Goal: Information Seeking & Learning: Learn about a topic

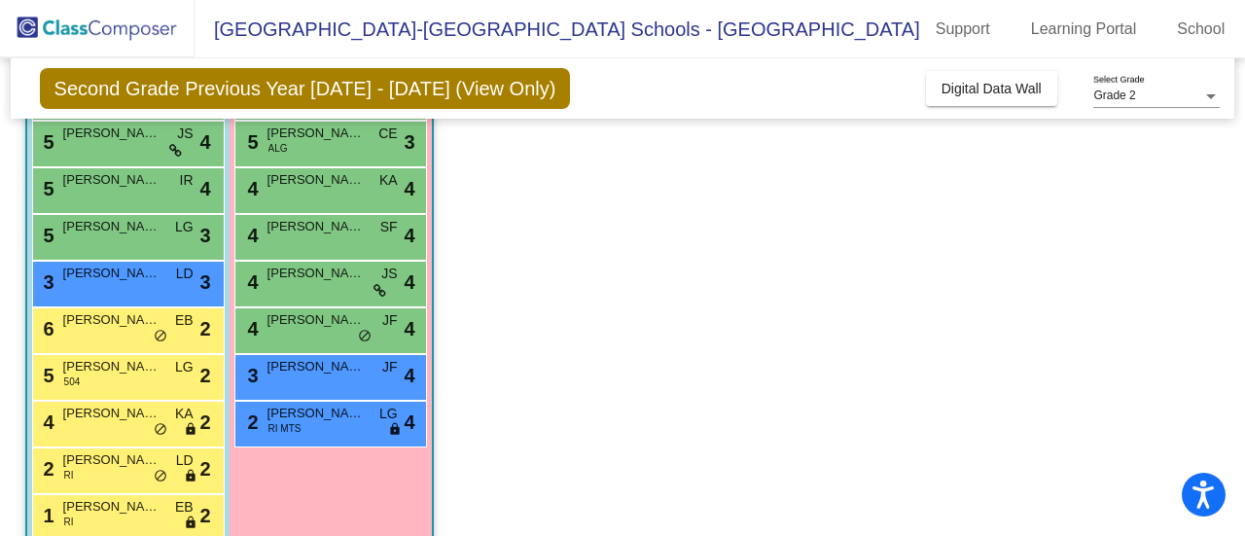
scroll to position [412, 0]
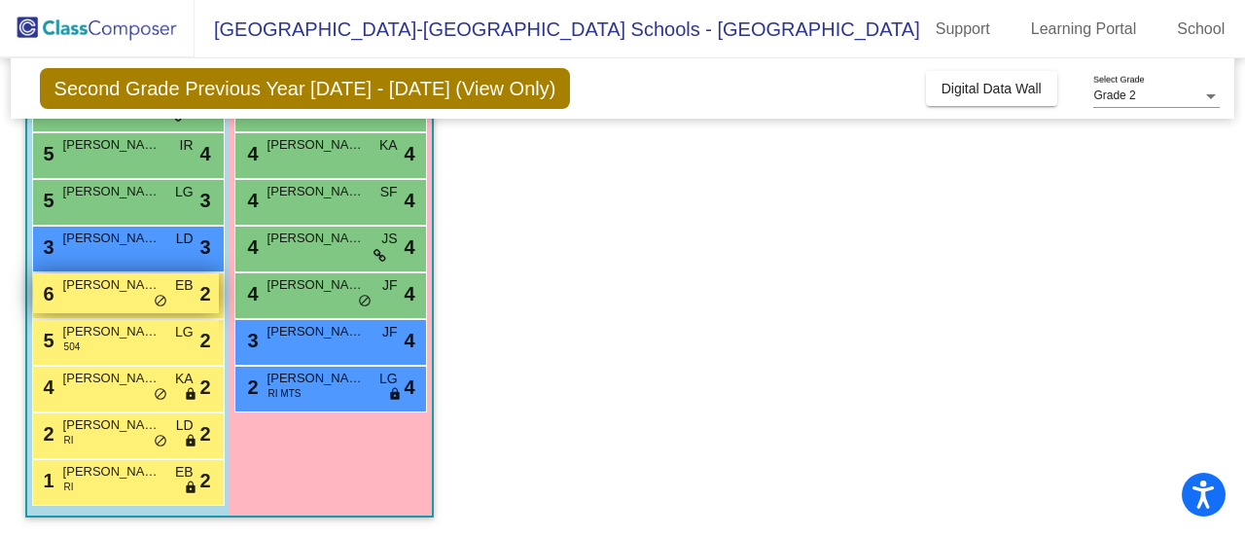
click at [109, 293] on span "[PERSON_NAME] [PERSON_NAME]" at bounding box center [111, 284] width 97 height 19
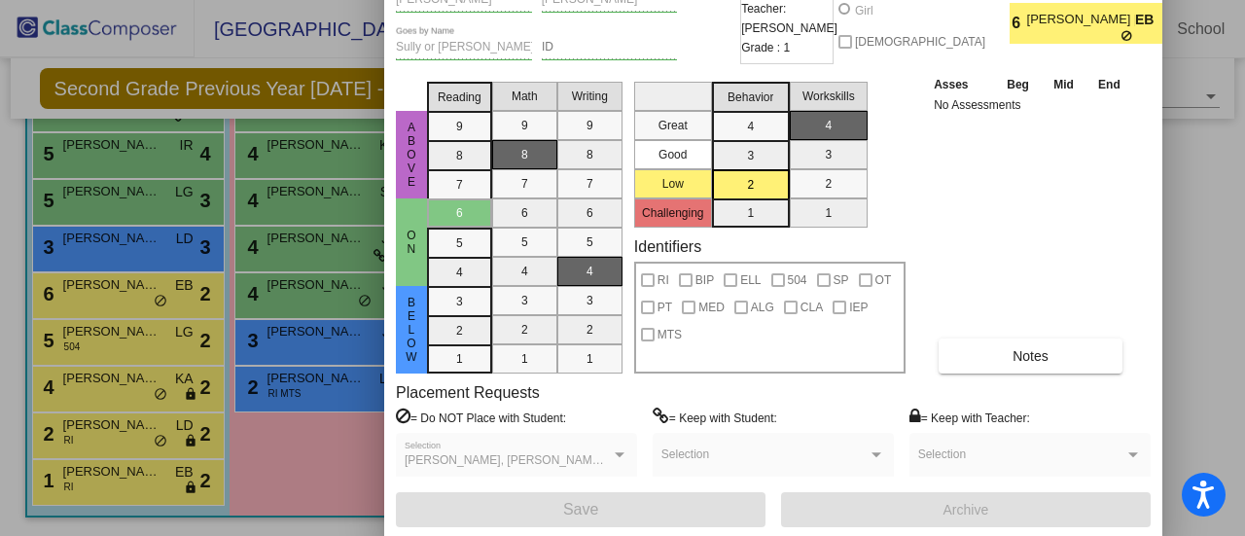
drag, startPoint x: 742, startPoint y: 32, endPoint x: 675, endPoint y: -58, distance: 112.6
click at [675, 0] on html "Accessibility Screen-Reader Guide, Feedback, and Issue Reporting | New window […" at bounding box center [622, 268] width 1245 height 536
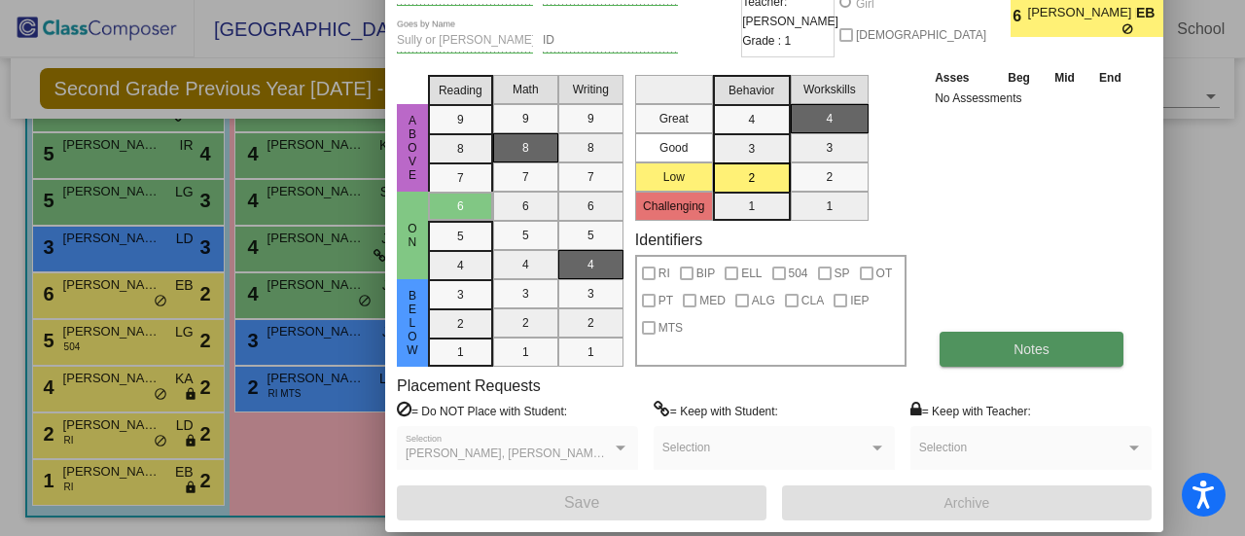
click at [1036, 353] on span "Notes" at bounding box center [1031, 349] width 36 height 16
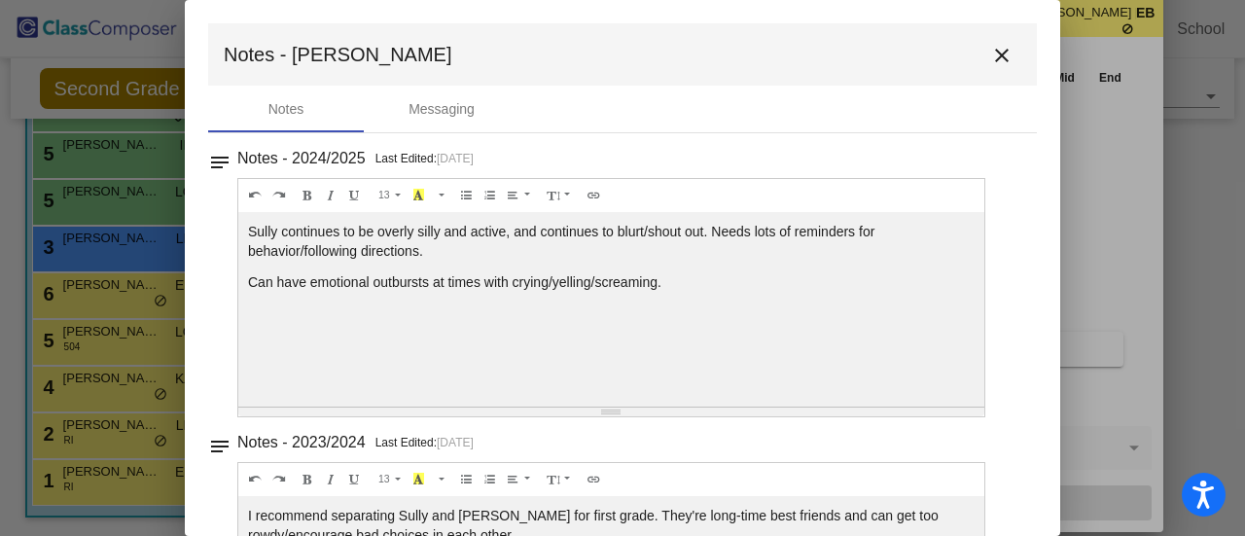
click at [994, 59] on mat-icon "close" at bounding box center [1001, 55] width 23 height 23
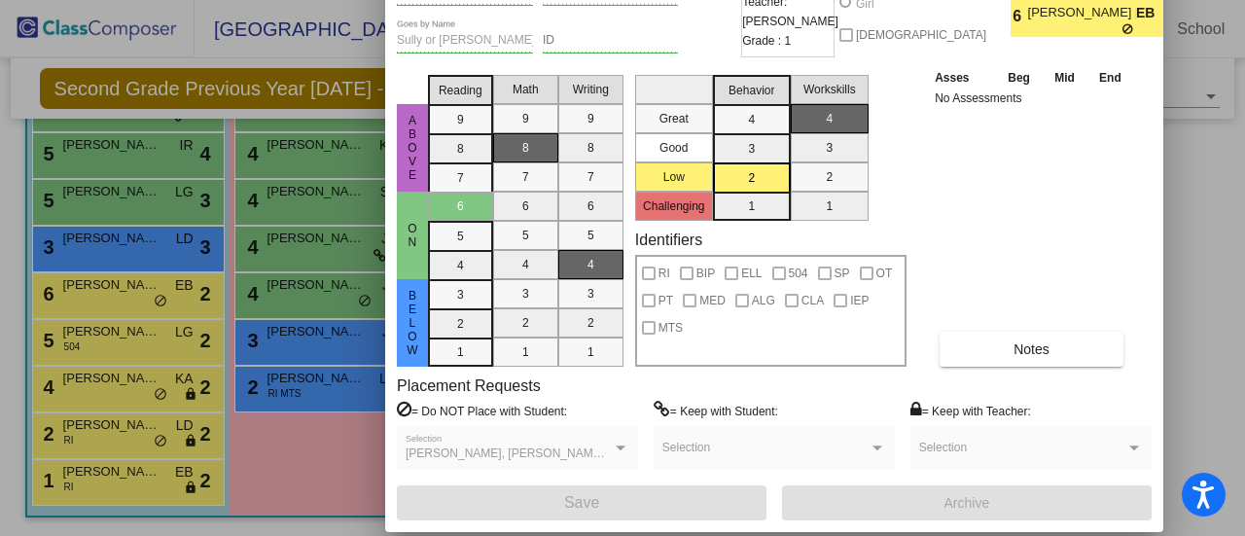
click at [197, 422] on div at bounding box center [622, 268] width 1245 height 536
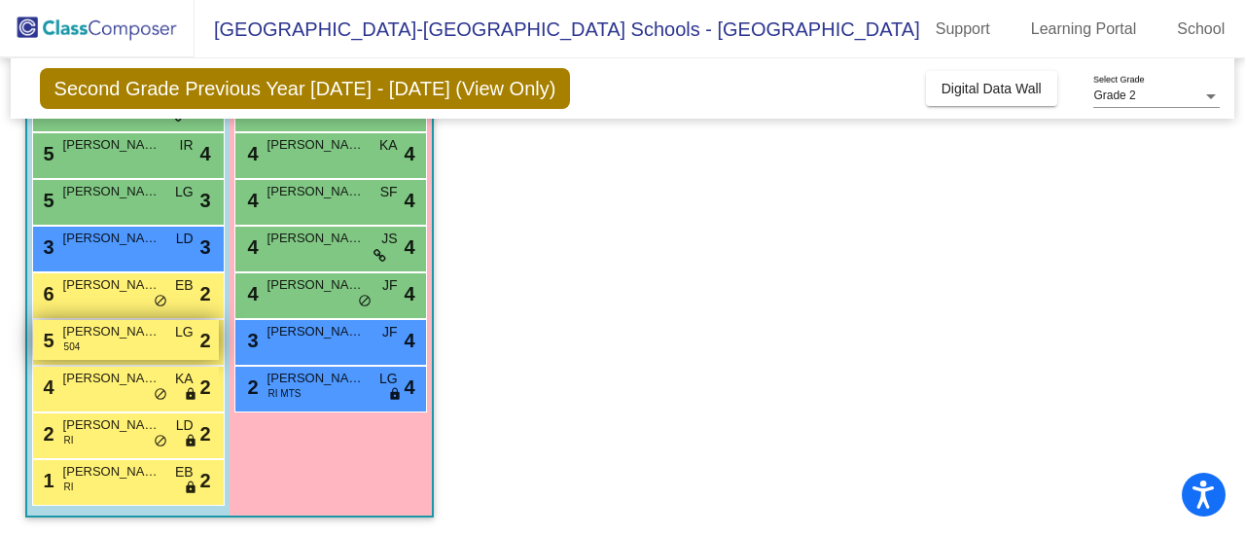
click at [134, 346] on div "5 [PERSON_NAME] 504 LG lock do_not_disturb_alt 2" at bounding box center [126, 340] width 186 height 40
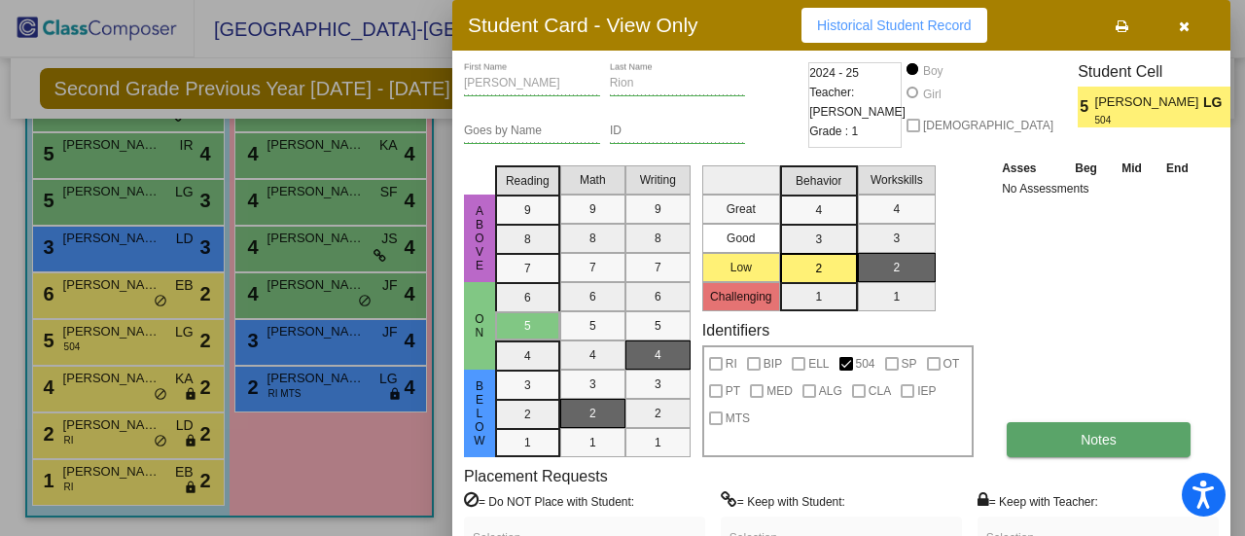
click at [1063, 450] on button "Notes" at bounding box center [1098, 439] width 184 height 35
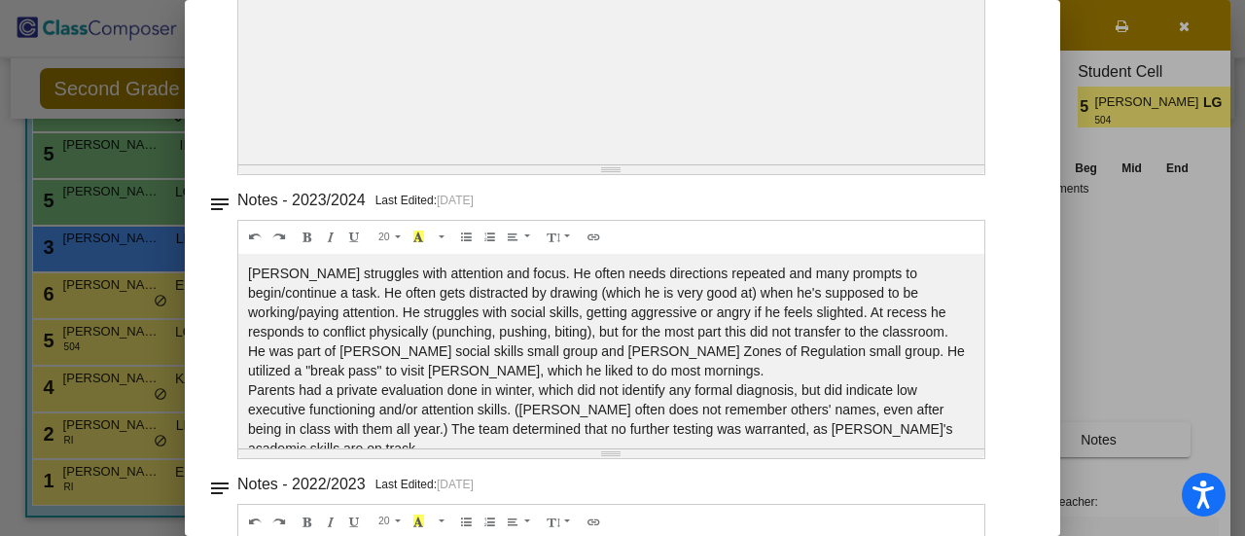
scroll to position [243, 0]
click at [105, 338] on div at bounding box center [622, 268] width 1245 height 536
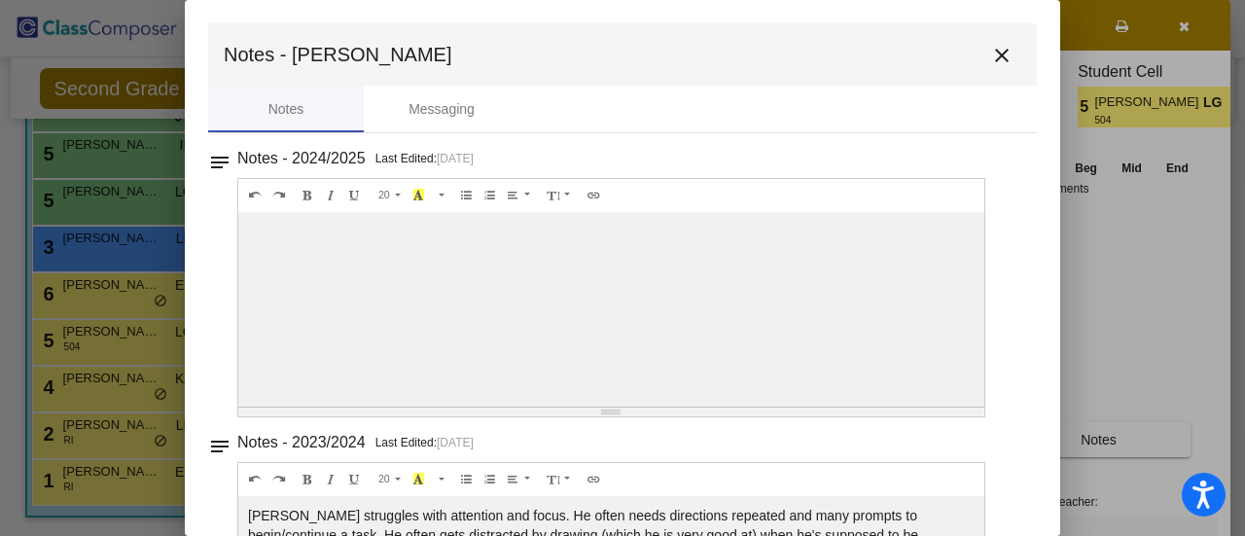
click at [1190, 260] on div at bounding box center [622, 268] width 1245 height 536
click at [990, 53] on mat-icon "close" at bounding box center [1001, 55] width 23 height 23
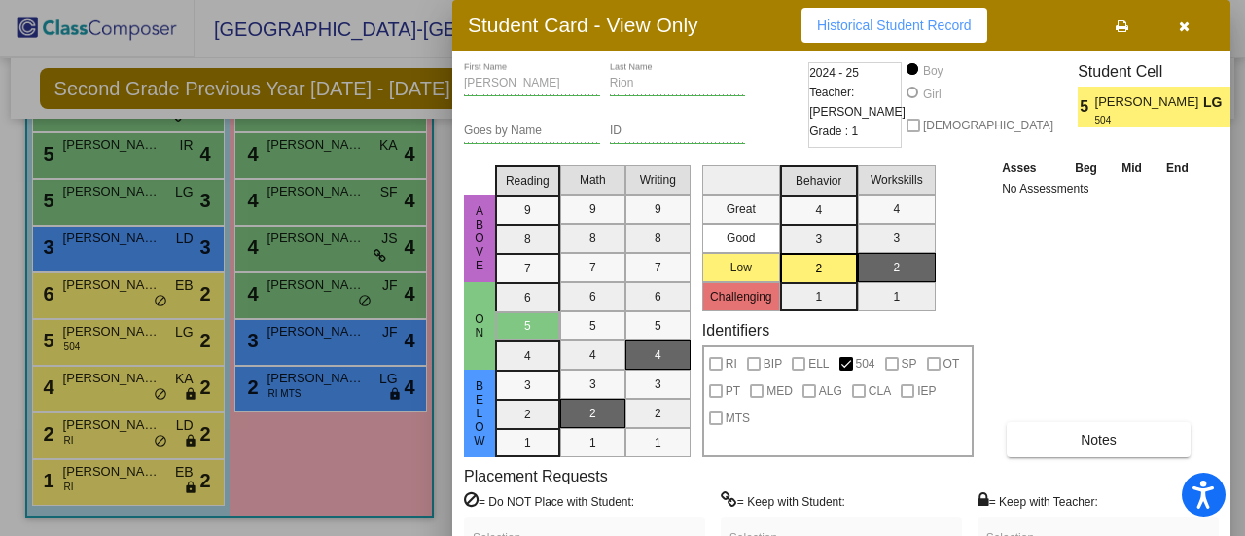
click at [127, 393] on div at bounding box center [622, 268] width 1245 height 536
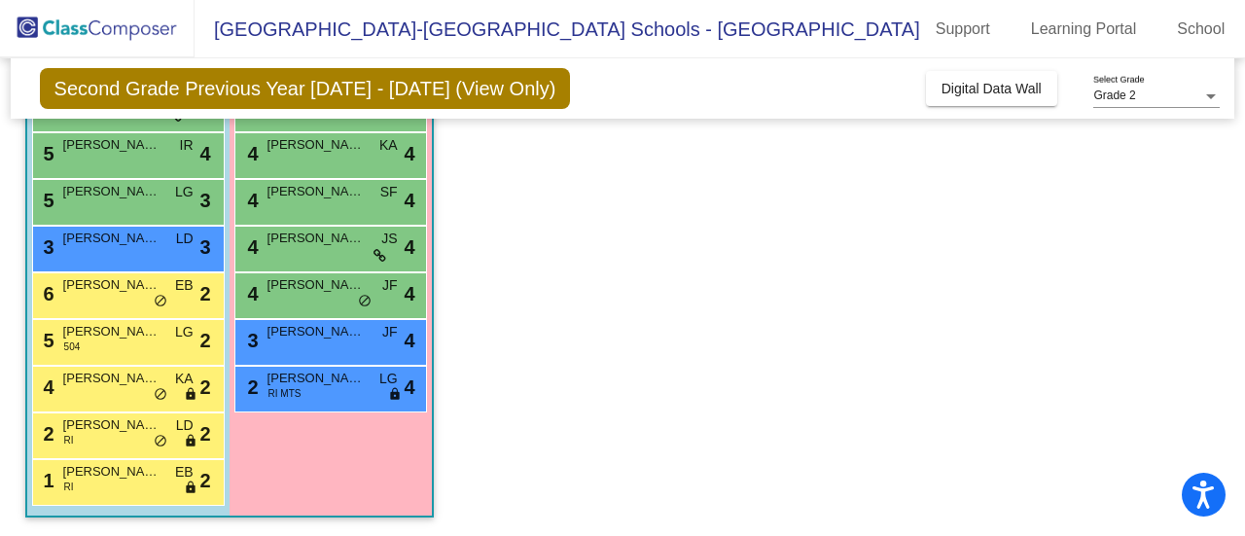
click at [127, 393] on div "4 [PERSON_NAME] KA lock do_not_disturb_alt 2" at bounding box center [126, 387] width 186 height 40
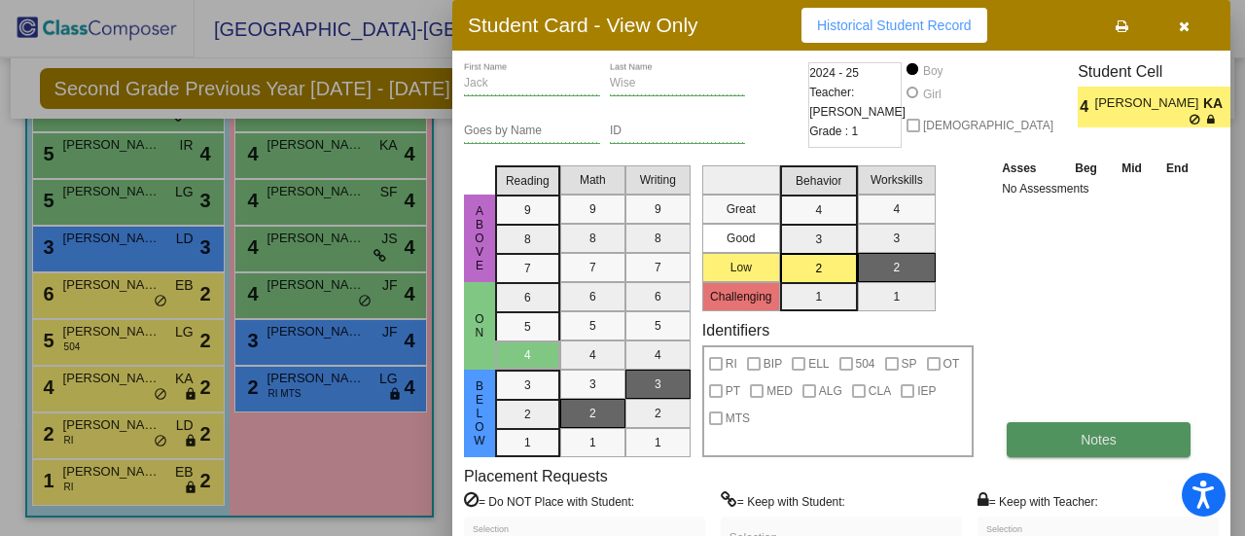
click at [1107, 433] on span "Notes" at bounding box center [1098, 440] width 36 height 16
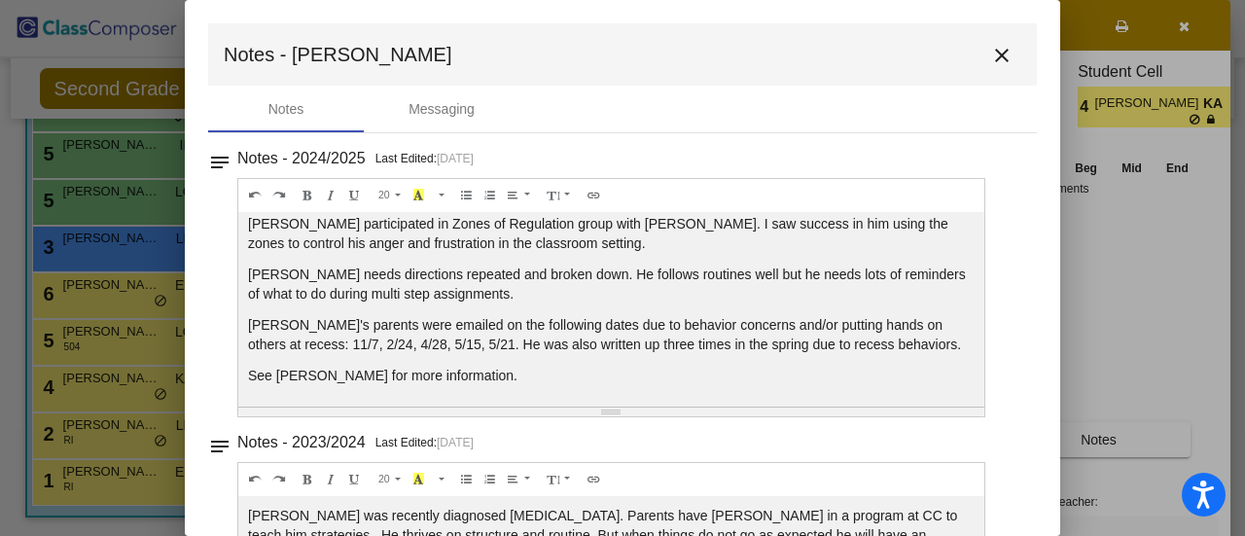
click at [123, 242] on div at bounding box center [622, 268] width 1245 height 536
click at [106, 285] on div at bounding box center [622, 268] width 1245 height 536
click at [74, 424] on div at bounding box center [622, 268] width 1245 height 536
click at [991, 59] on mat-icon "close" at bounding box center [1001, 55] width 23 height 23
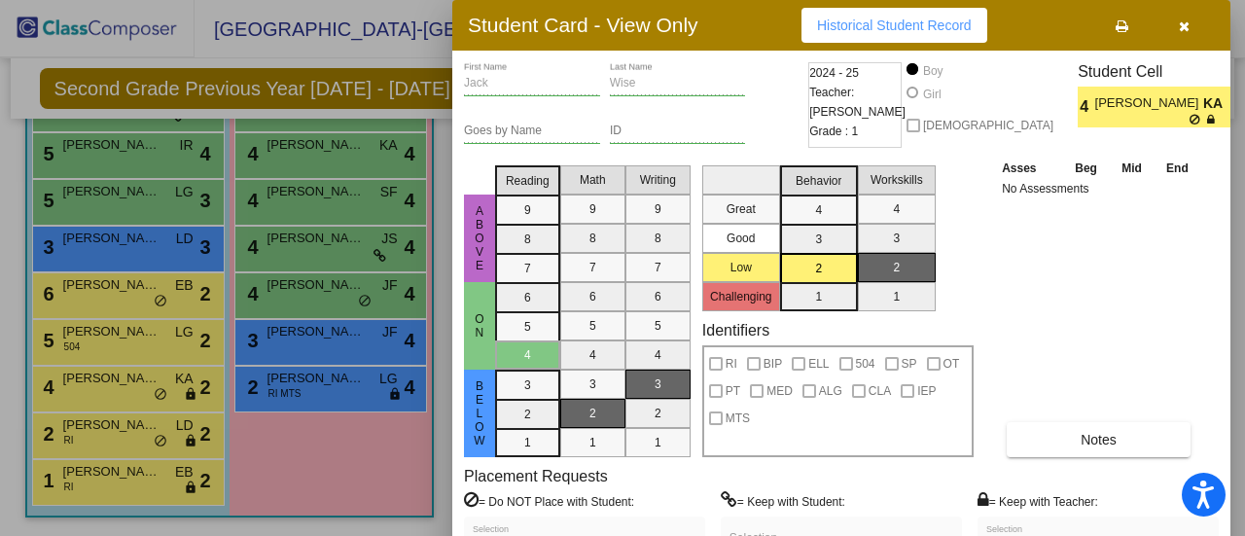
click at [101, 455] on div at bounding box center [622, 268] width 1245 height 536
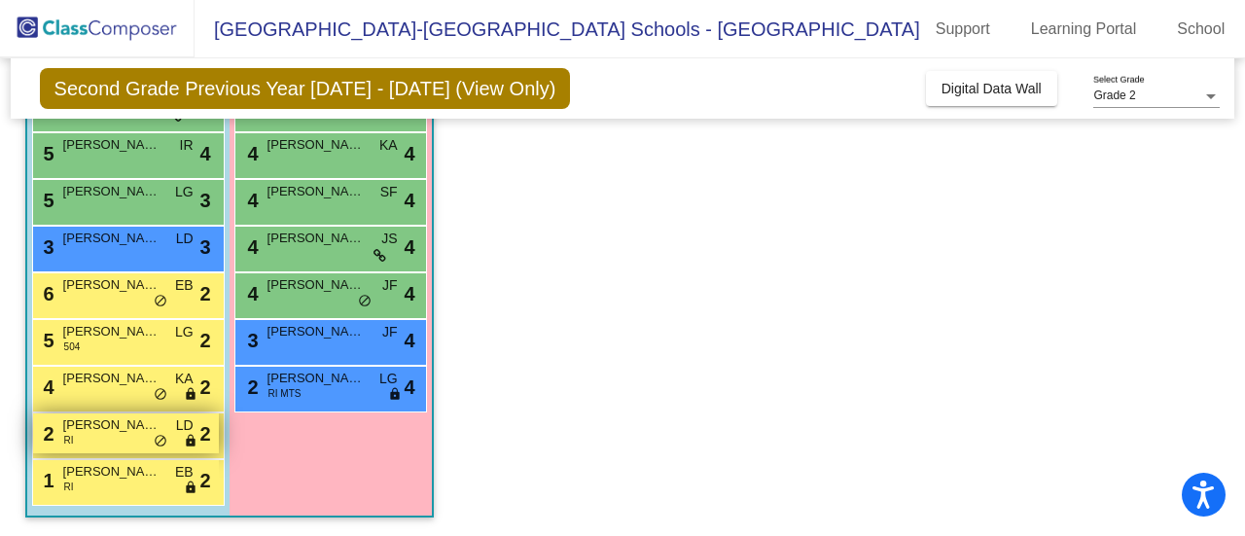
click at [93, 432] on span "[PERSON_NAME]" at bounding box center [111, 424] width 97 height 19
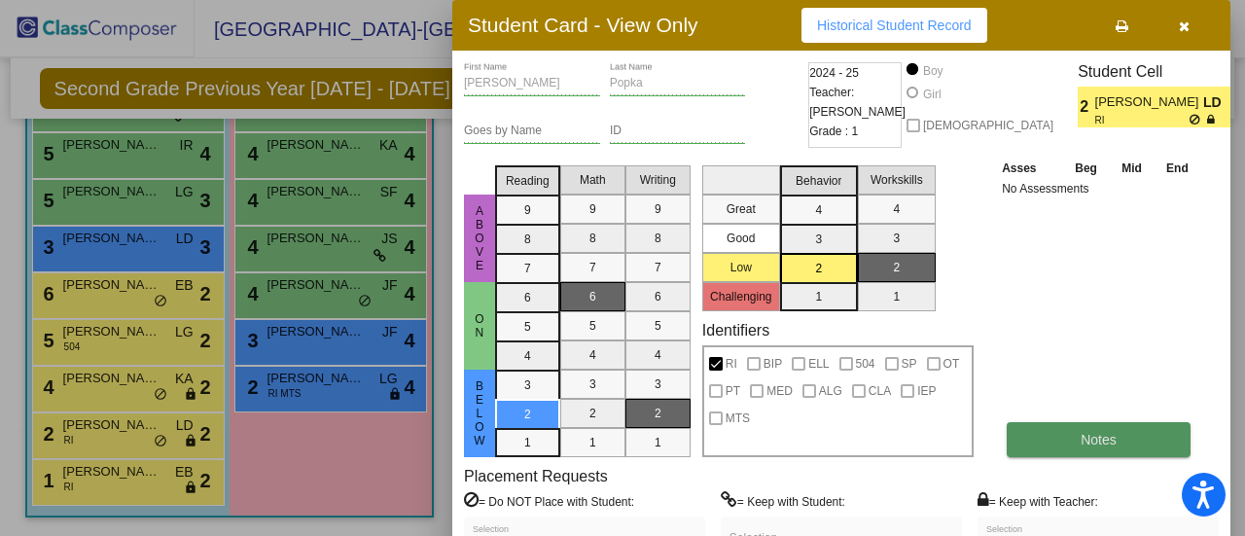
click at [1072, 441] on button "Notes" at bounding box center [1098, 439] width 184 height 35
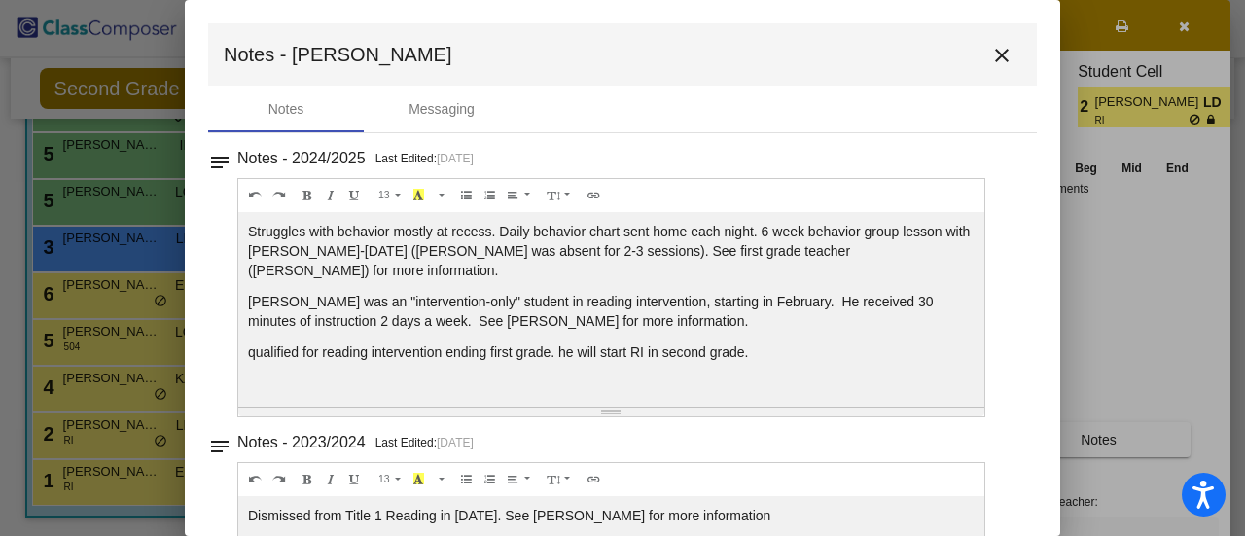
click at [6, 339] on div at bounding box center [622, 268] width 1245 height 536
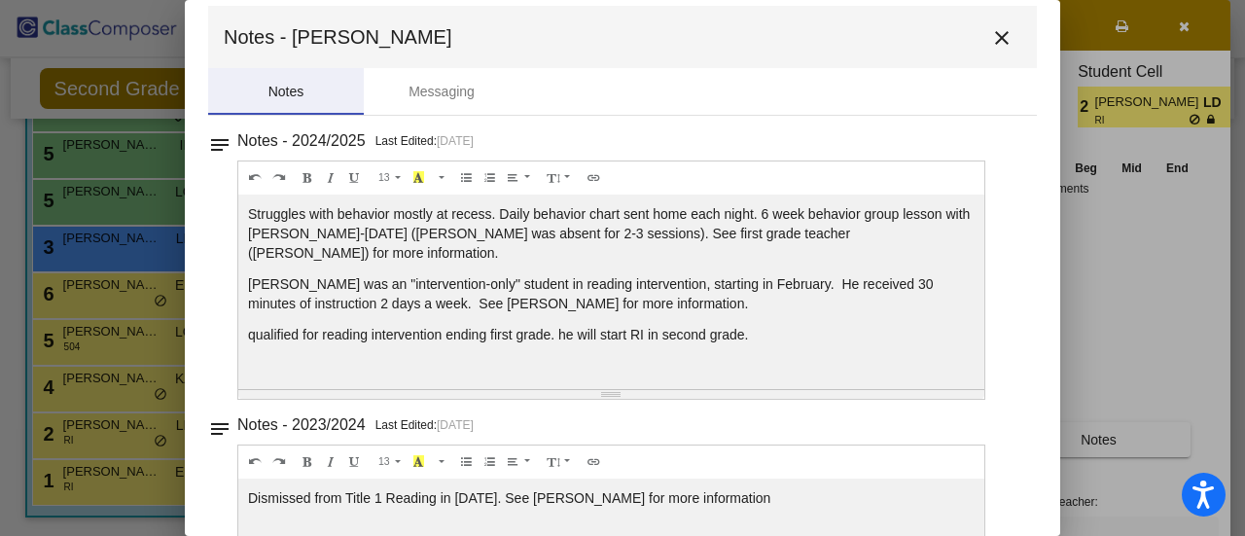
scroll to position [18, 0]
click at [84, 334] on div at bounding box center [622, 268] width 1245 height 536
click at [31, 328] on div at bounding box center [622, 268] width 1245 height 536
click at [990, 33] on mat-icon "close" at bounding box center [1001, 36] width 23 height 23
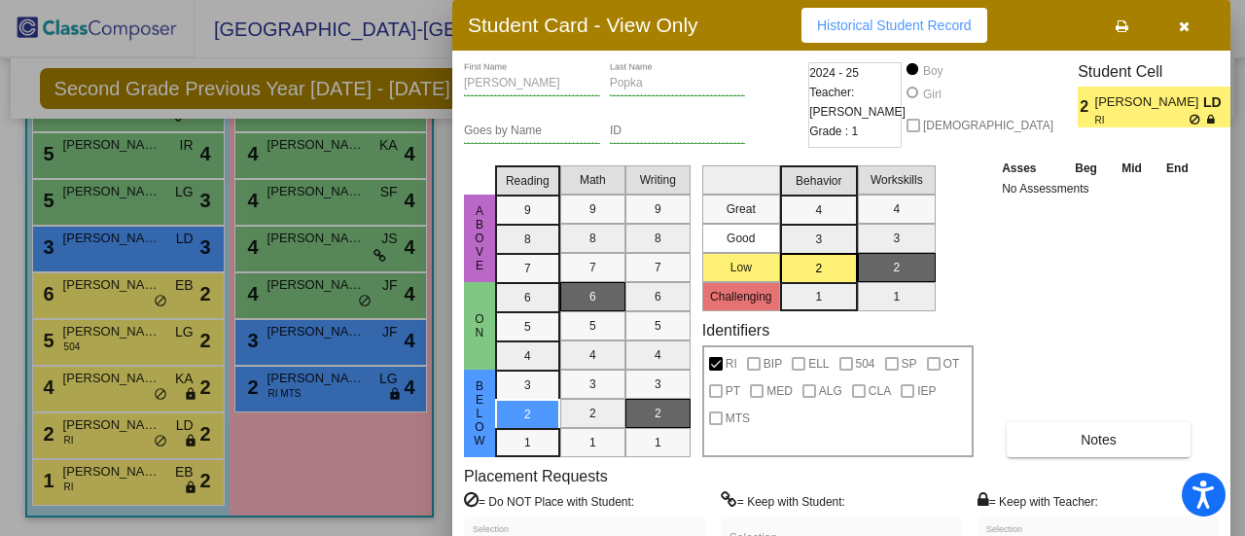
click at [142, 417] on div at bounding box center [622, 268] width 1245 height 536
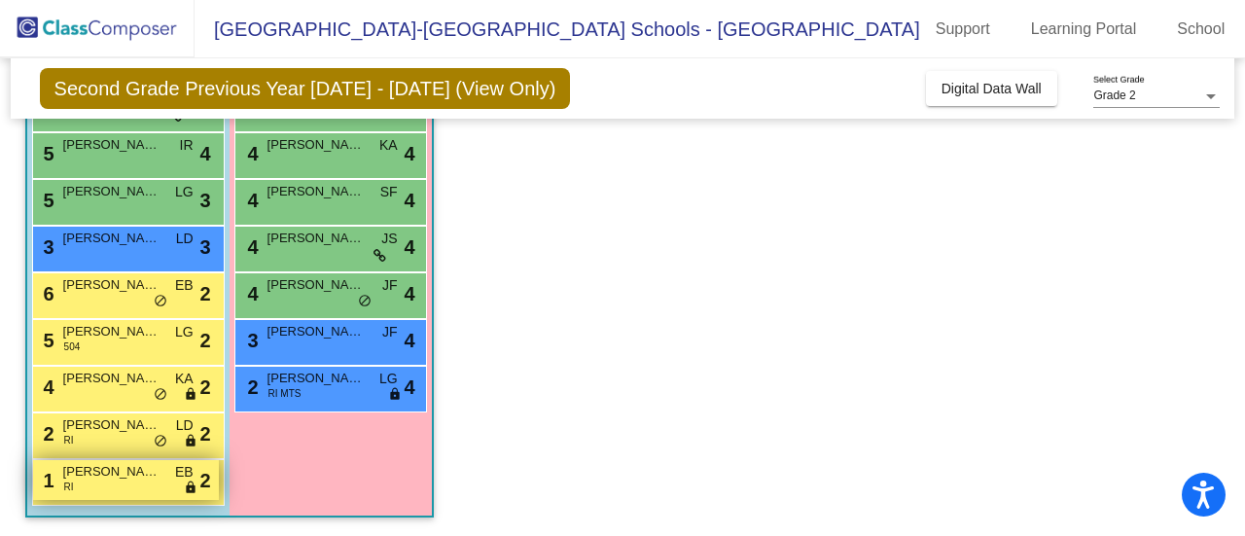
click at [89, 470] on span "[PERSON_NAME]" at bounding box center [111, 471] width 97 height 19
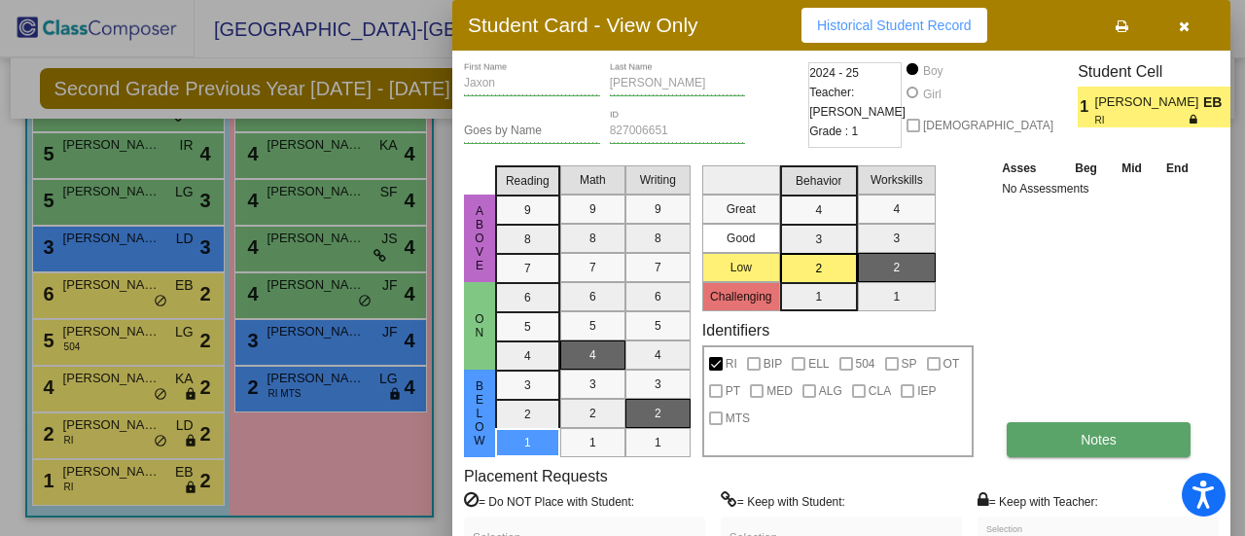
click at [1102, 446] on span "Notes" at bounding box center [1098, 440] width 36 height 16
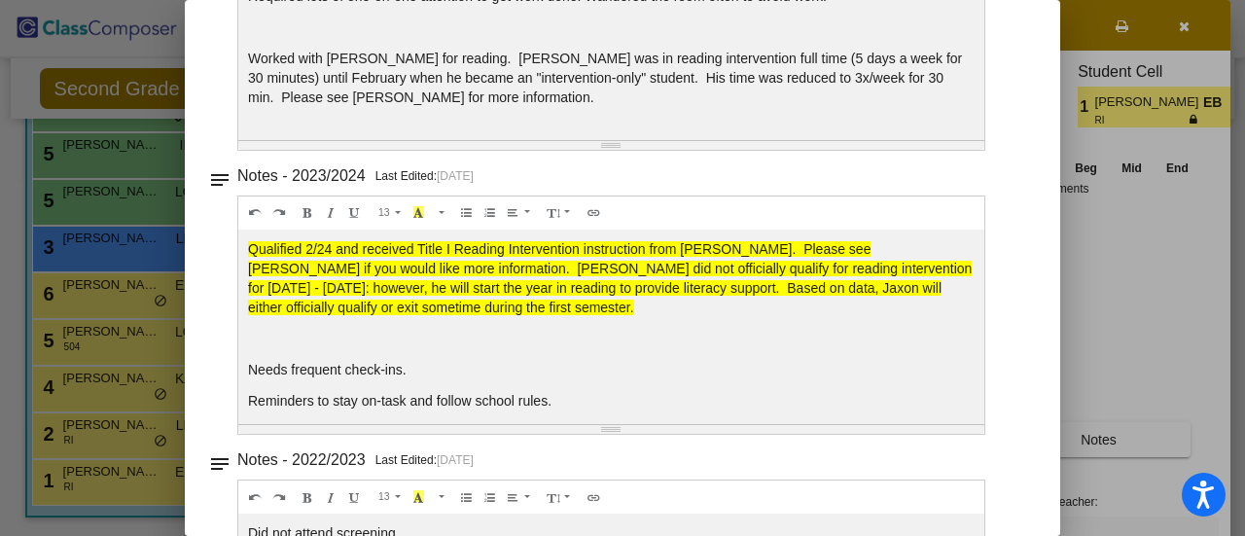
scroll to position [0, 0]
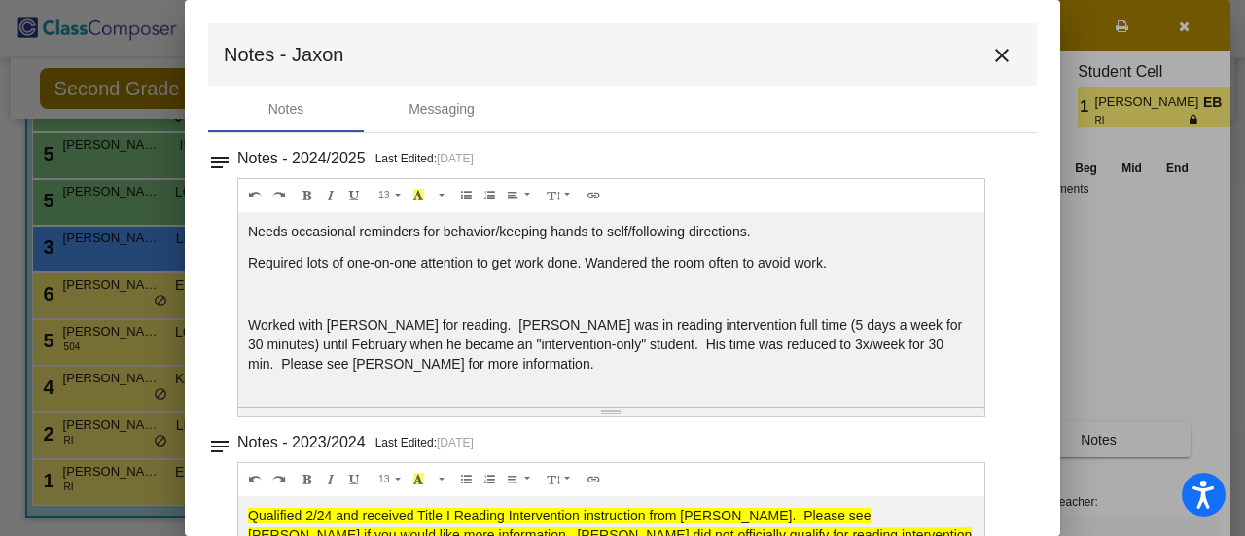
click at [996, 56] on mat-icon "close" at bounding box center [1001, 55] width 23 height 23
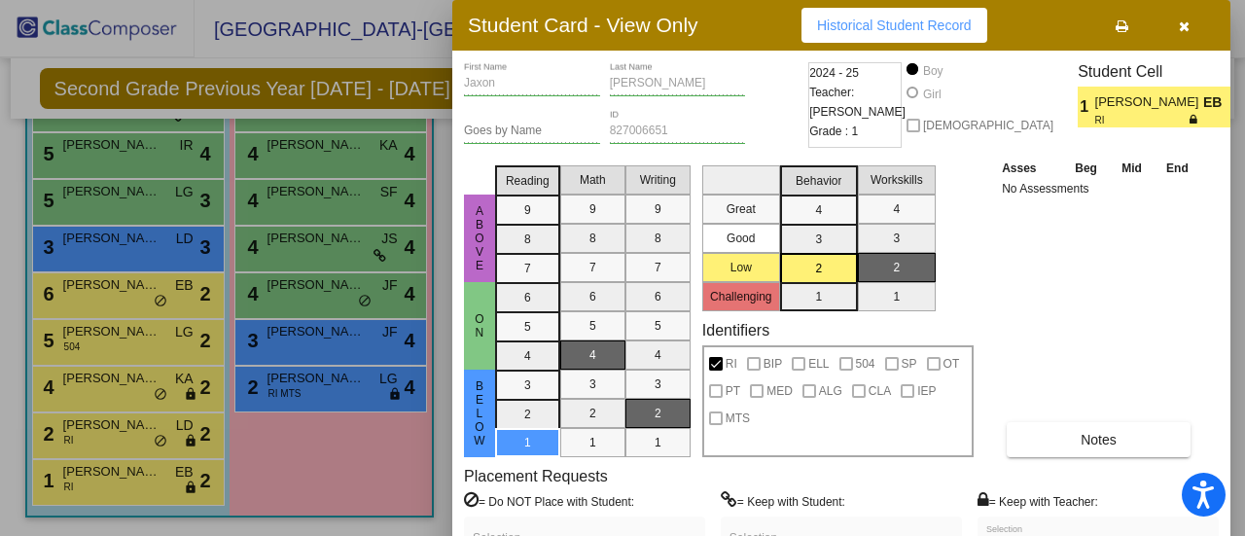
click at [360, 423] on div at bounding box center [622, 268] width 1245 height 536
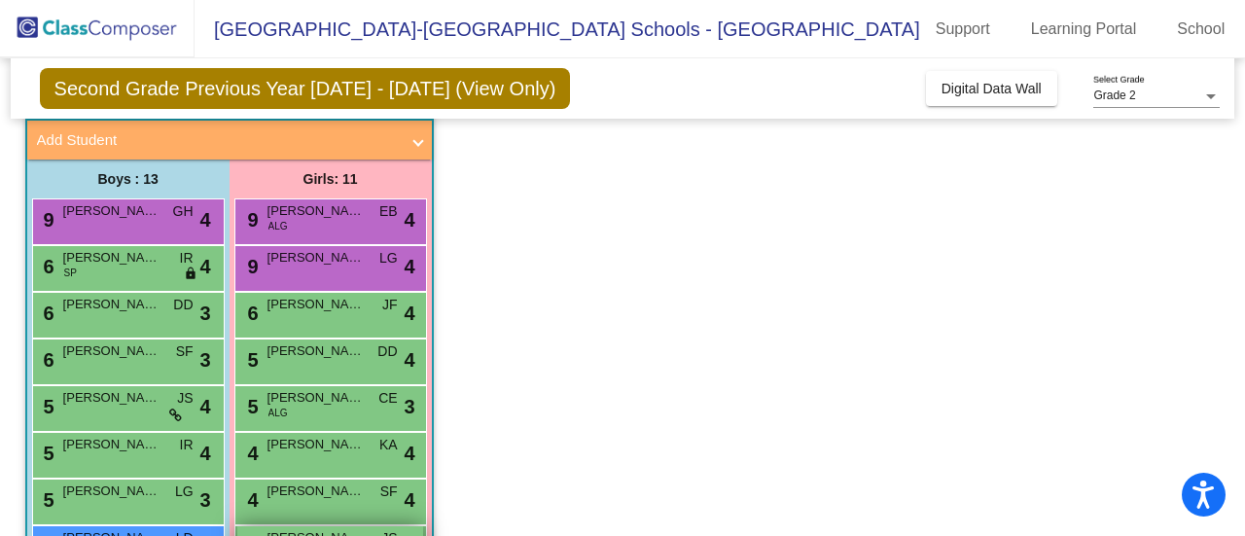
scroll to position [107, 0]
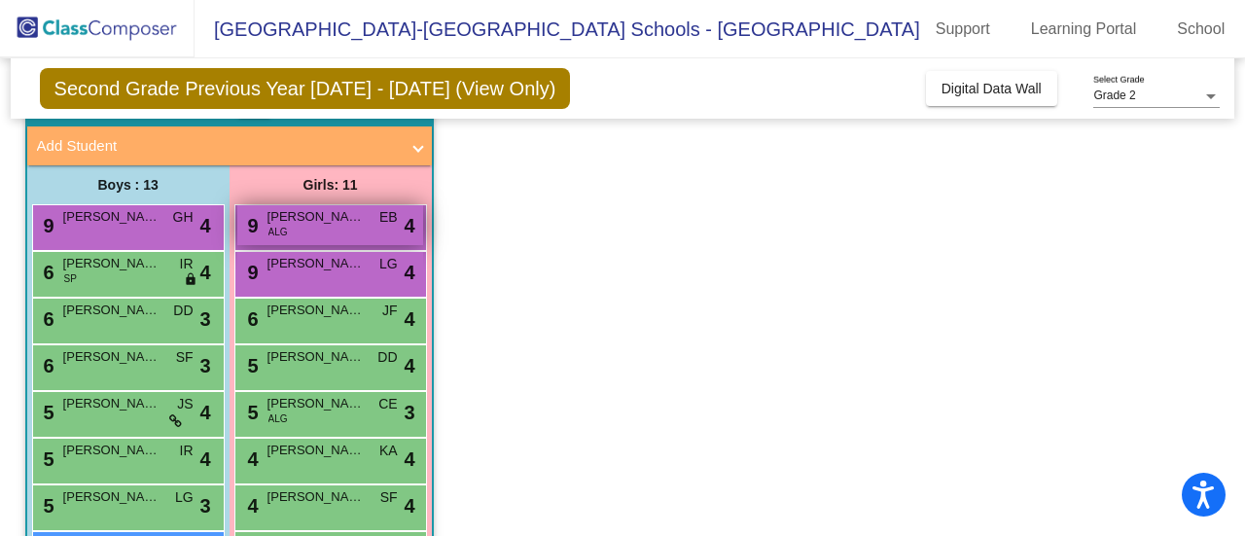
click at [329, 232] on div "9 [PERSON_NAME] ALG EB lock do_not_disturb_alt 4" at bounding box center [330, 225] width 186 height 40
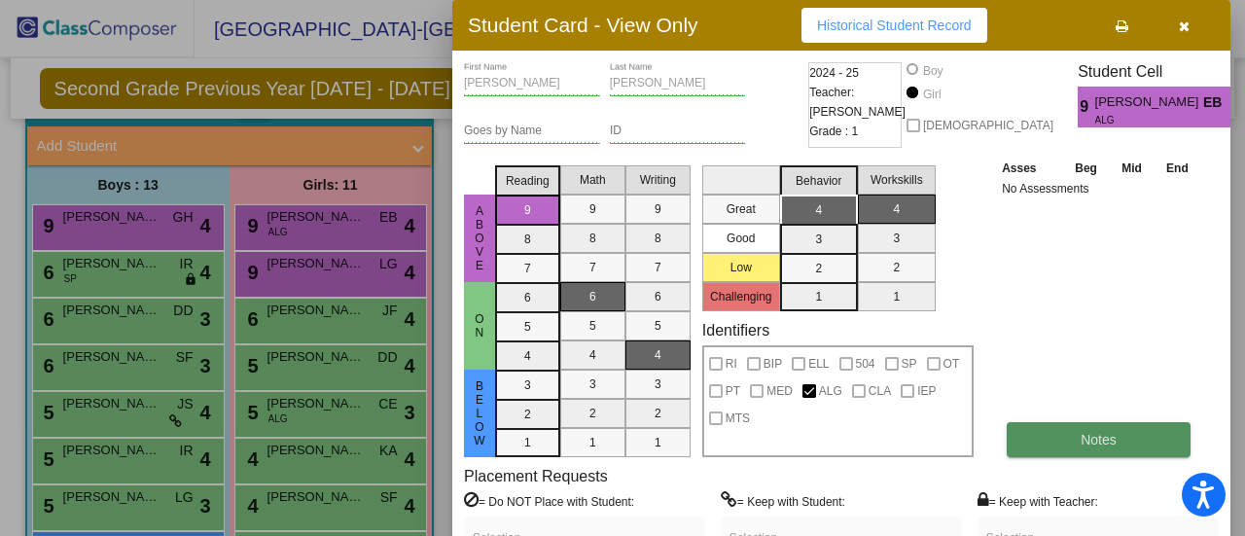
click at [1103, 435] on span "Notes" at bounding box center [1098, 440] width 36 height 16
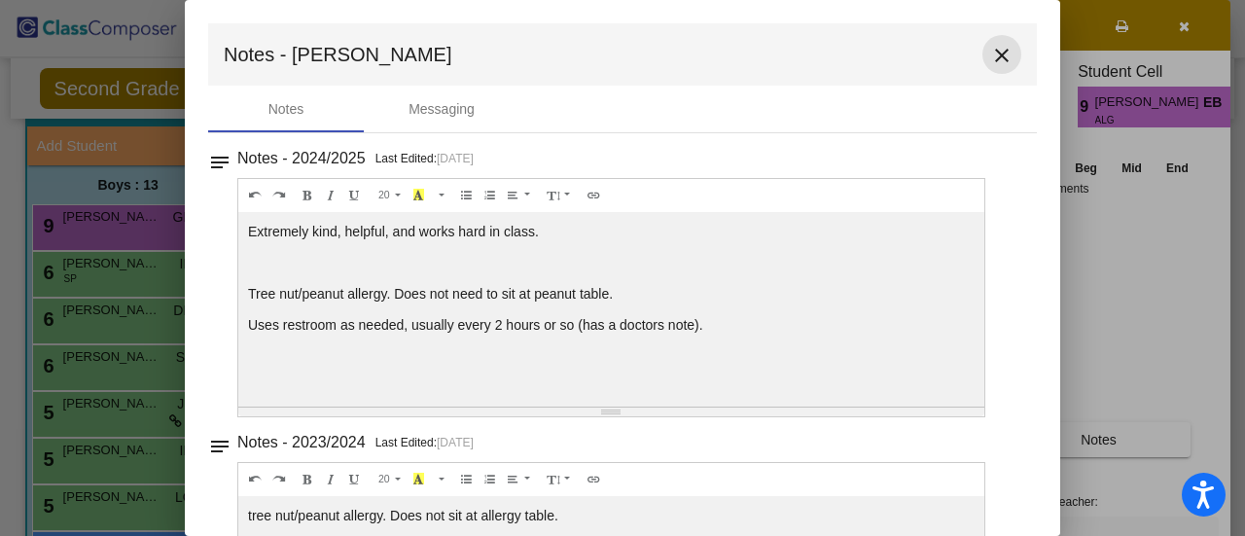
click at [990, 55] on mat-icon "close" at bounding box center [1001, 55] width 23 height 23
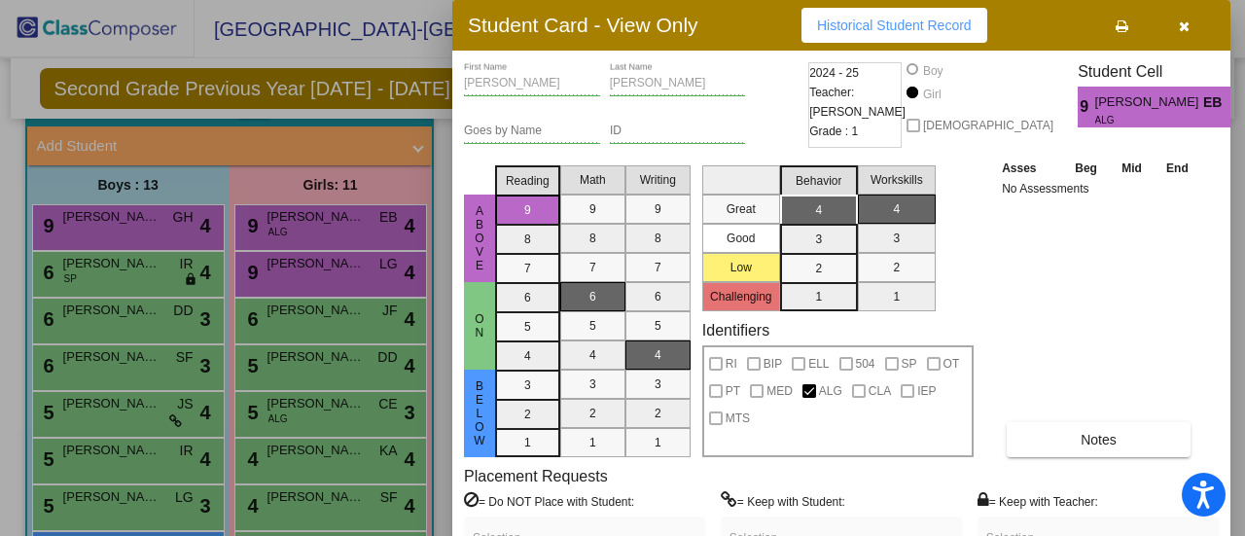
click at [361, 269] on div at bounding box center [622, 268] width 1245 height 536
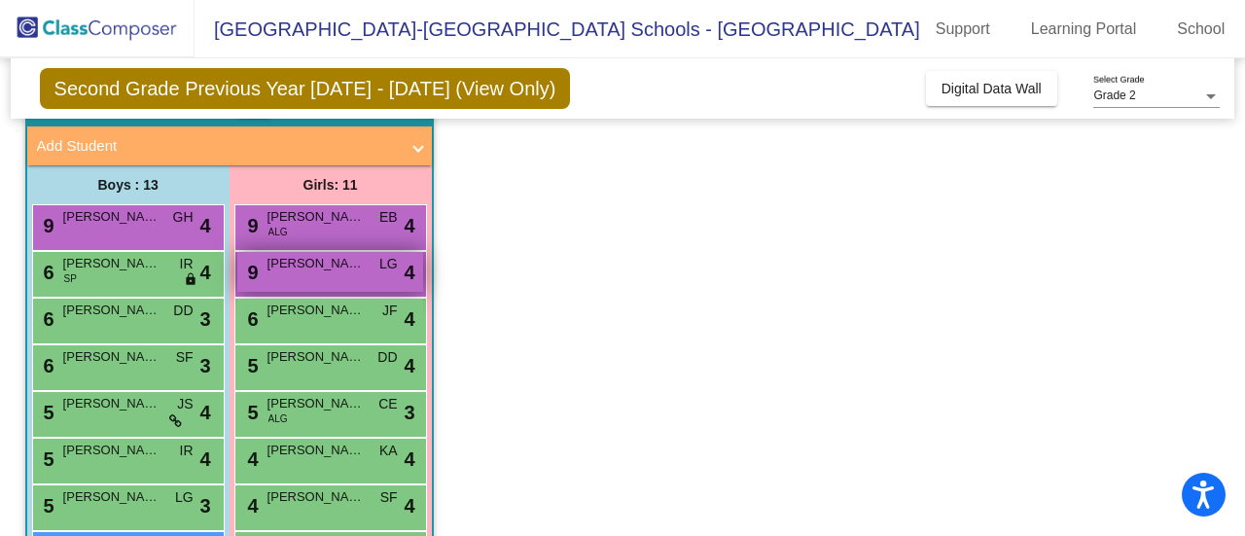
click at [360, 273] on div "9 [PERSON_NAME] lock do_not_disturb_alt 4" at bounding box center [330, 272] width 186 height 40
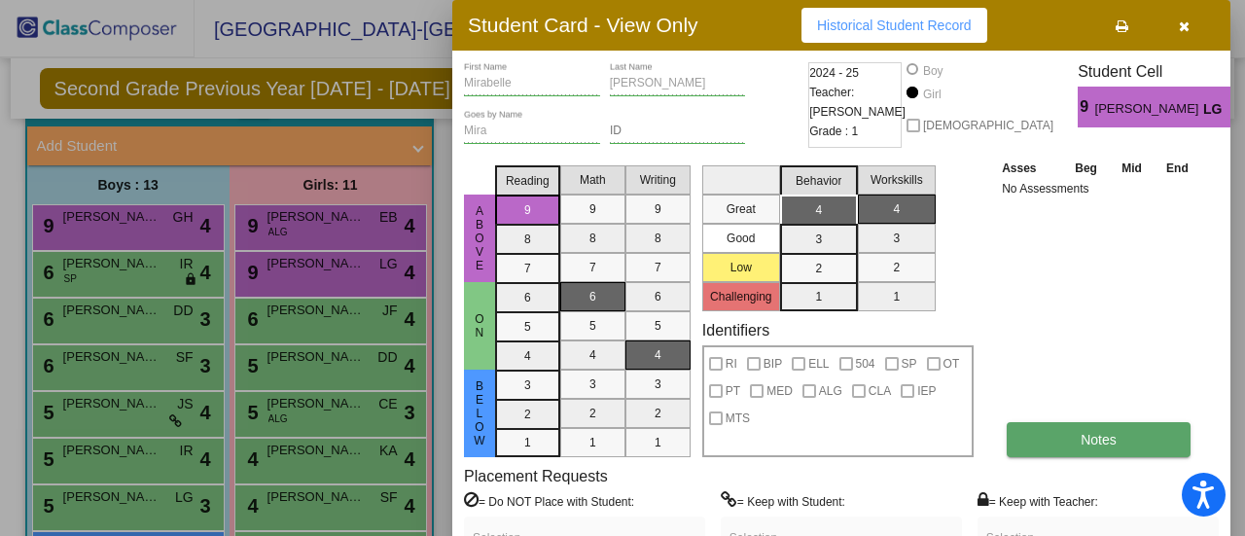
click at [1085, 444] on span "Notes" at bounding box center [1098, 440] width 36 height 16
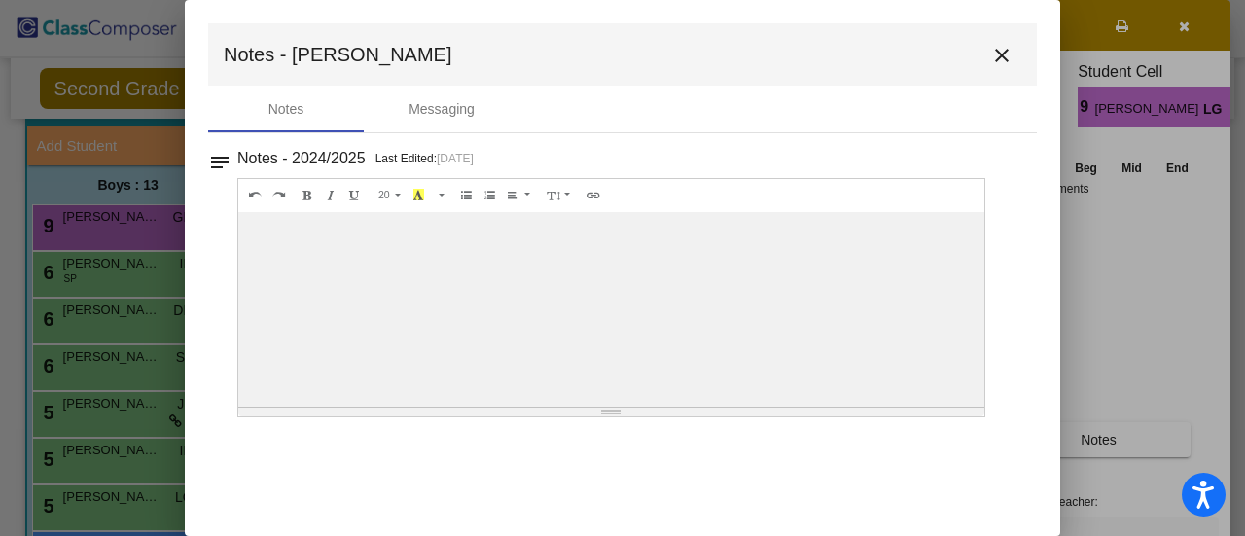
click at [99, 195] on div at bounding box center [622, 268] width 1245 height 536
click at [1005, 57] on mat-icon "close" at bounding box center [1001, 55] width 23 height 23
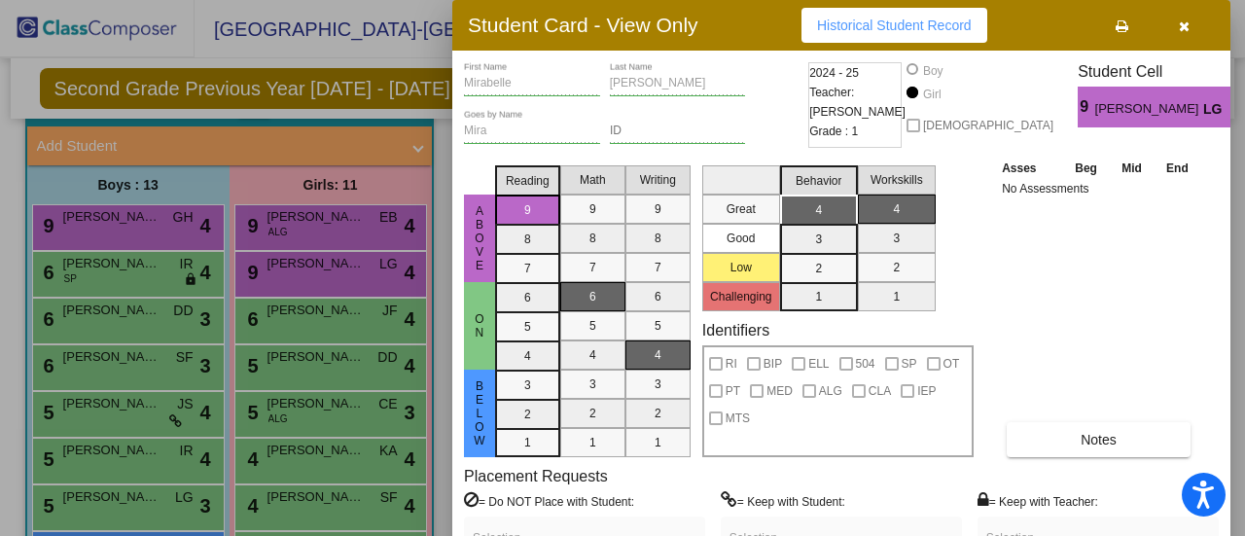
click at [247, 315] on div at bounding box center [622, 268] width 1245 height 536
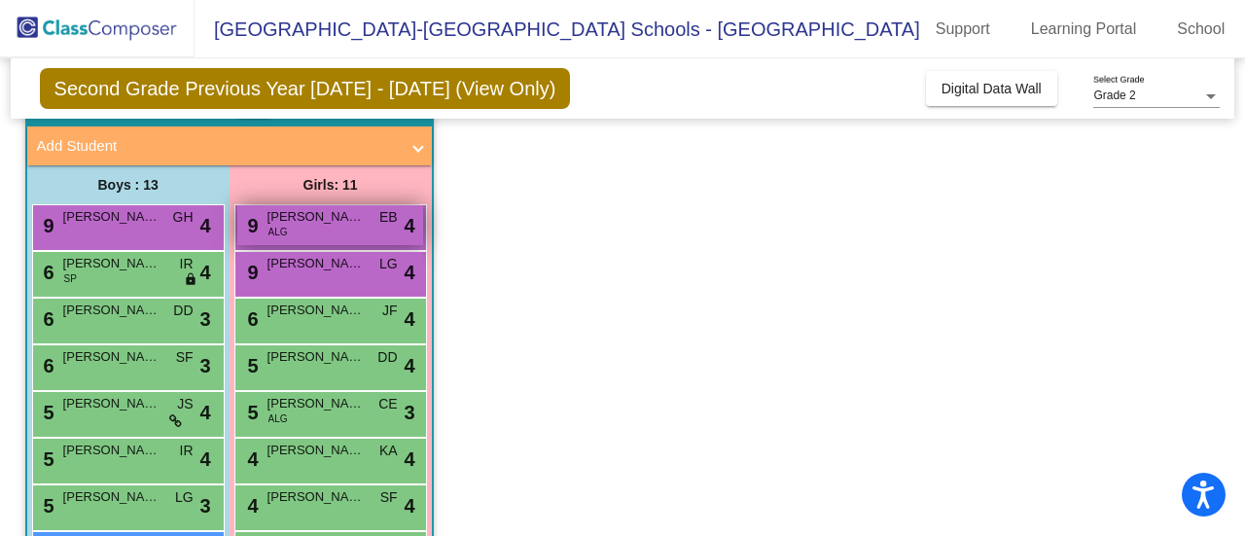
click at [323, 226] on div "9 [PERSON_NAME] ALG EB lock do_not_disturb_alt 4" at bounding box center [330, 225] width 186 height 40
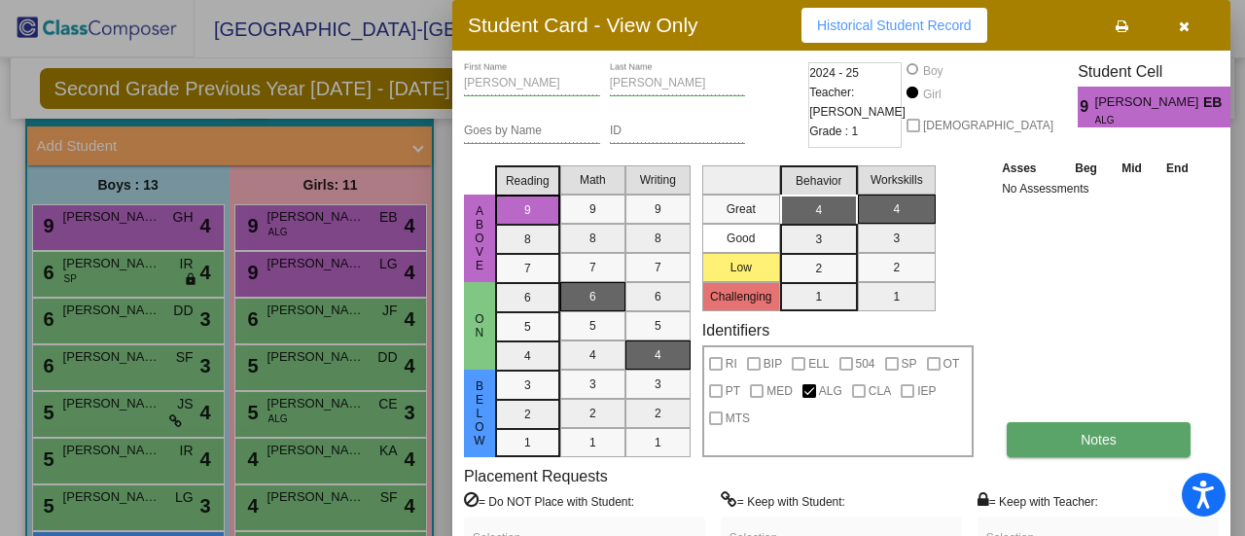
click at [1082, 425] on button "Notes" at bounding box center [1098, 439] width 184 height 35
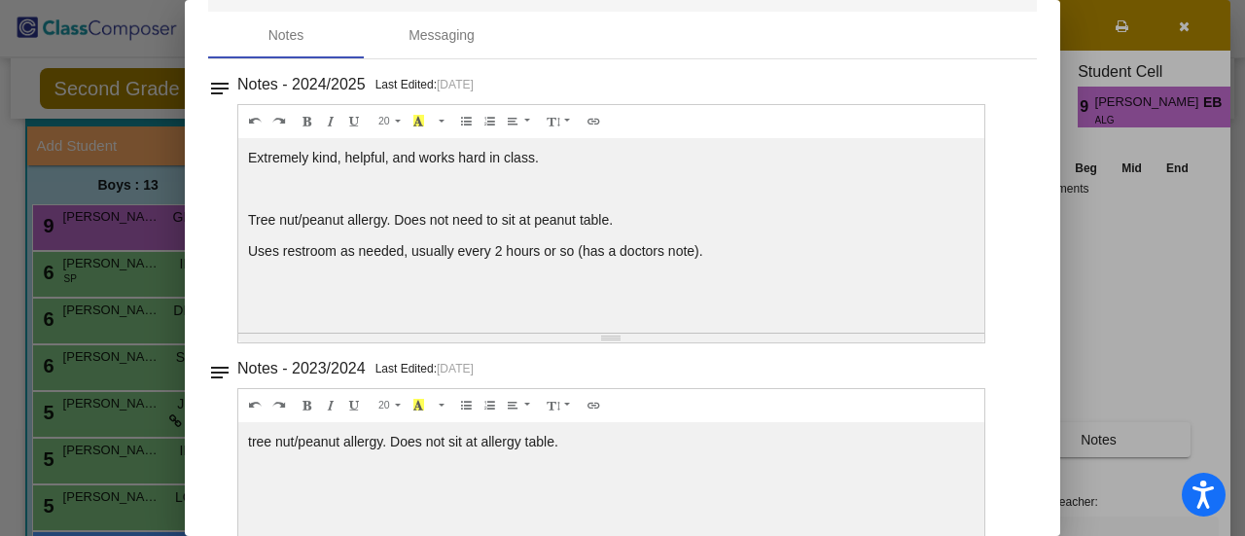
scroll to position [76, 0]
click at [138, 230] on div at bounding box center [622, 268] width 1245 height 536
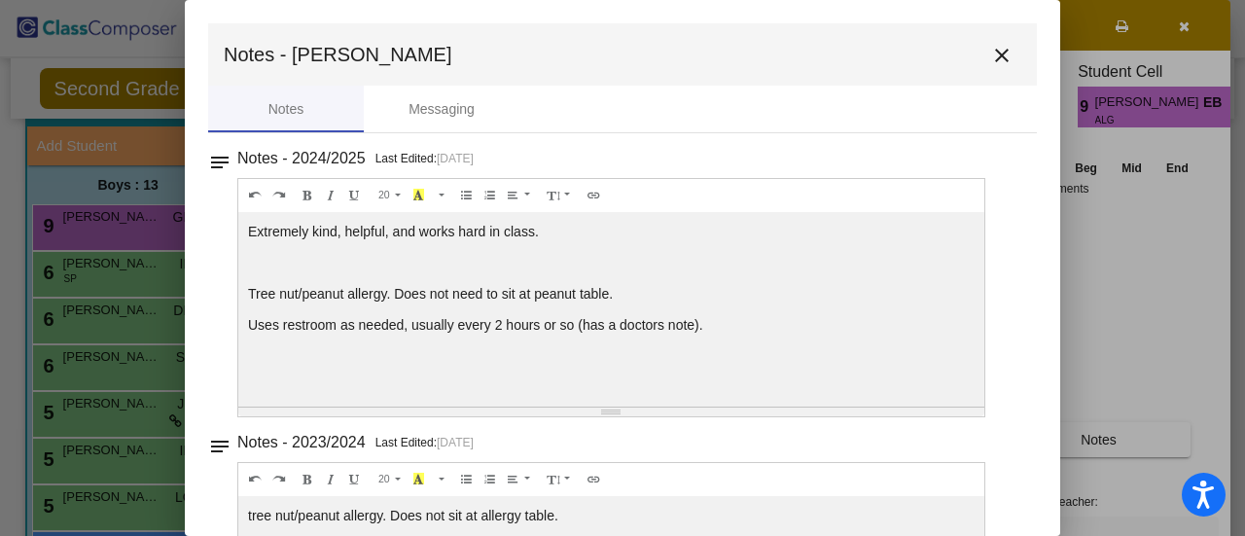
click at [990, 59] on mat-icon "close" at bounding box center [1001, 55] width 23 height 23
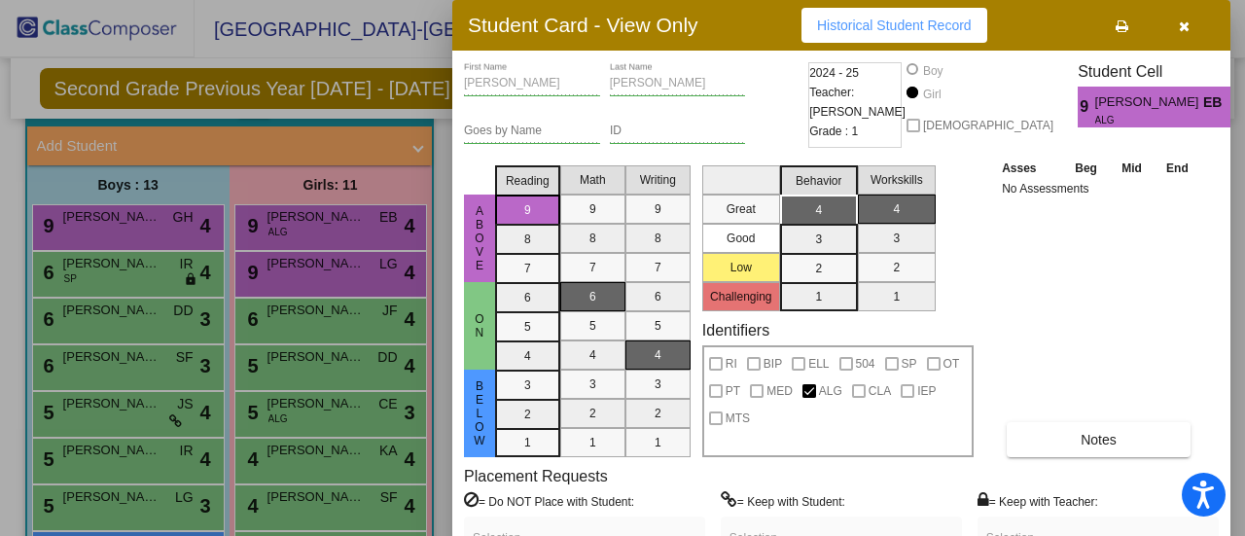
click at [317, 346] on div at bounding box center [622, 268] width 1245 height 536
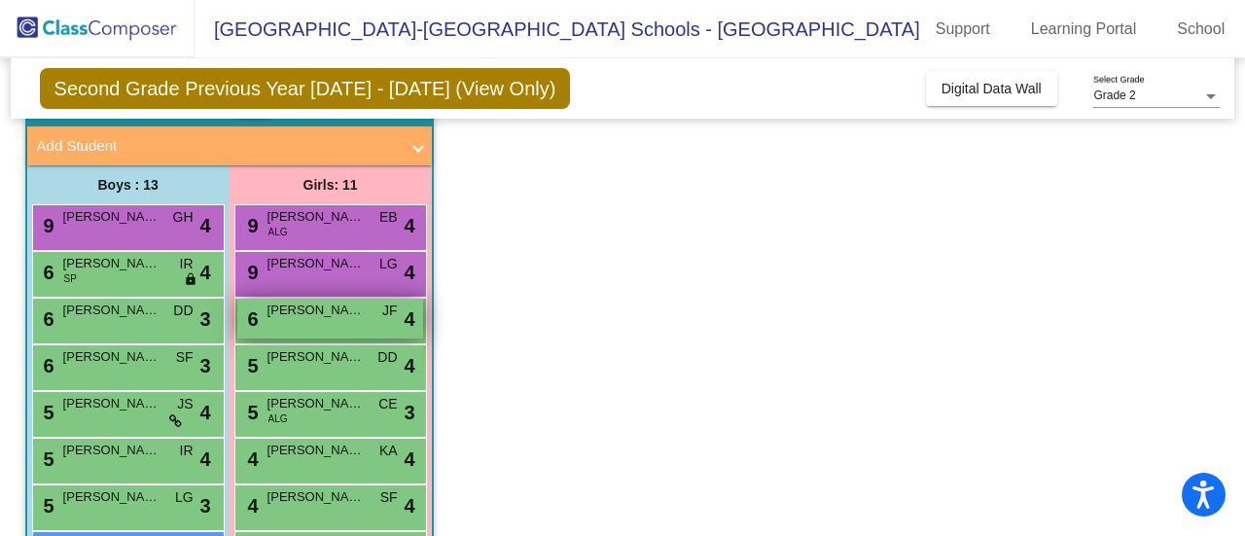
click at [323, 312] on span "[PERSON_NAME]" at bounding box center [315, 309] width 97 height 19
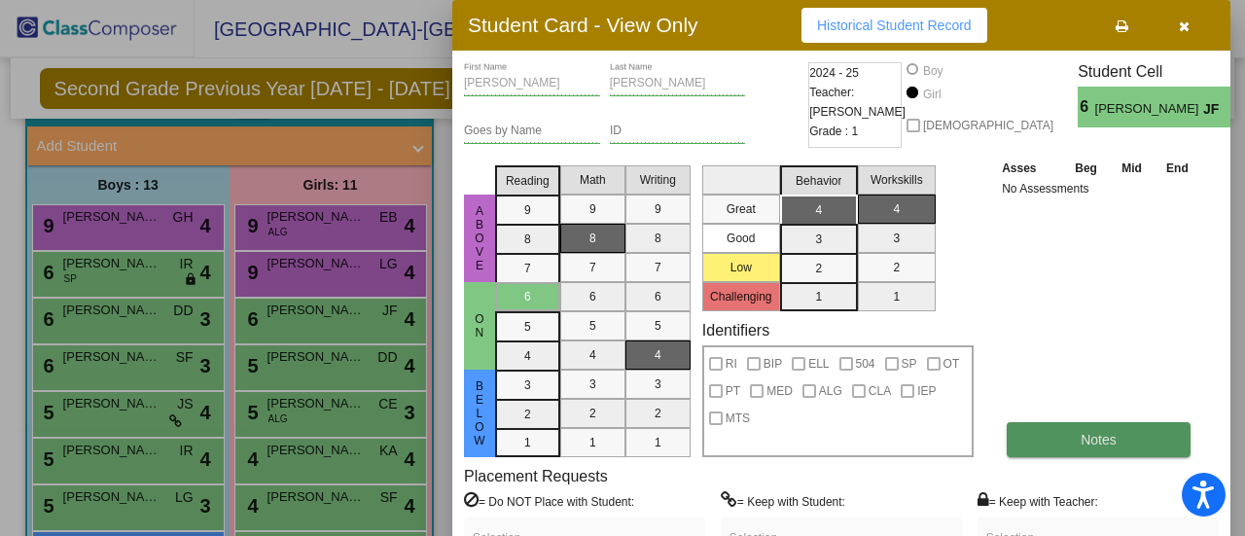
click at [1058, 437] on button "Notes" at bounding box center [1098, 439] width 184 height 35
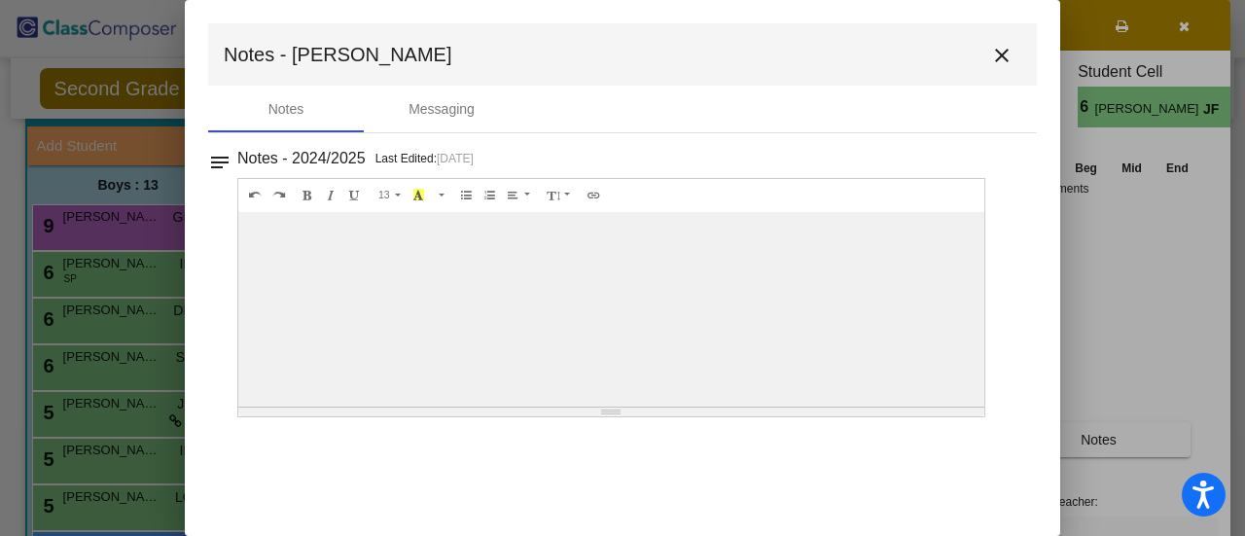
click at [998, 60] on mat-icon "close" at bounding box center [1001, 55] width 23 height 23
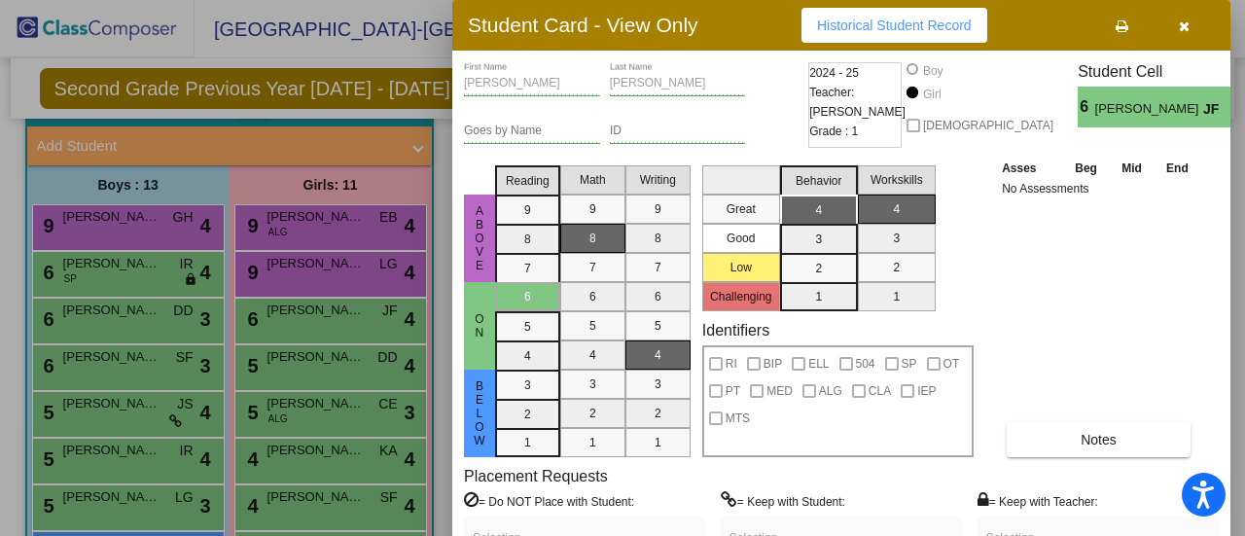
click at [1178, 20] on icon "button" at bounding box center [1183, 26] width 11 height 14
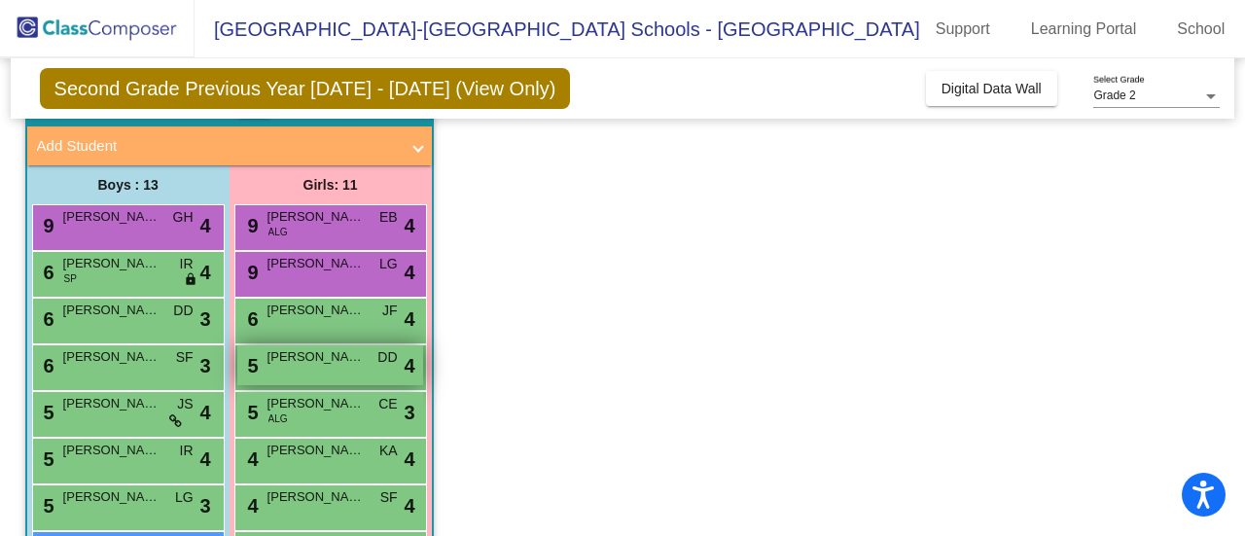
click at [305, 378] on div "5 [PERSON_NAME] DD lock do_not_disturb_alt 4" at bounding box center [330, 365] width 186 height 40
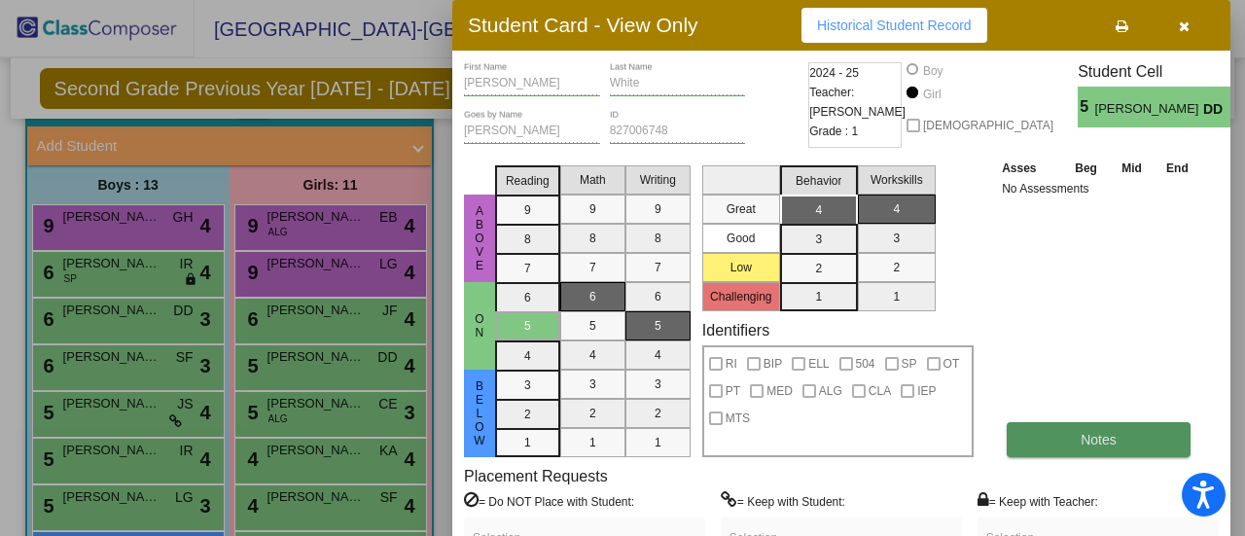
click at [1073, 431] on button "Notes" at bounding box center [1098, 439] width 184 height 35
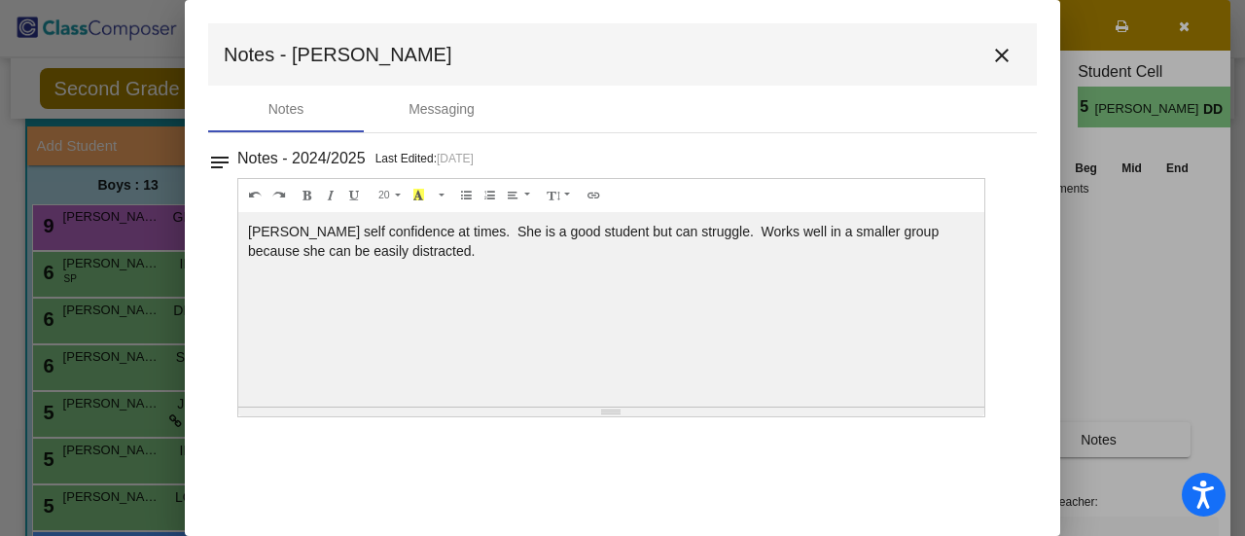
click at [1007, 50] on mat-icon "close" at bounding box center [1001, 55] width 23 height 23
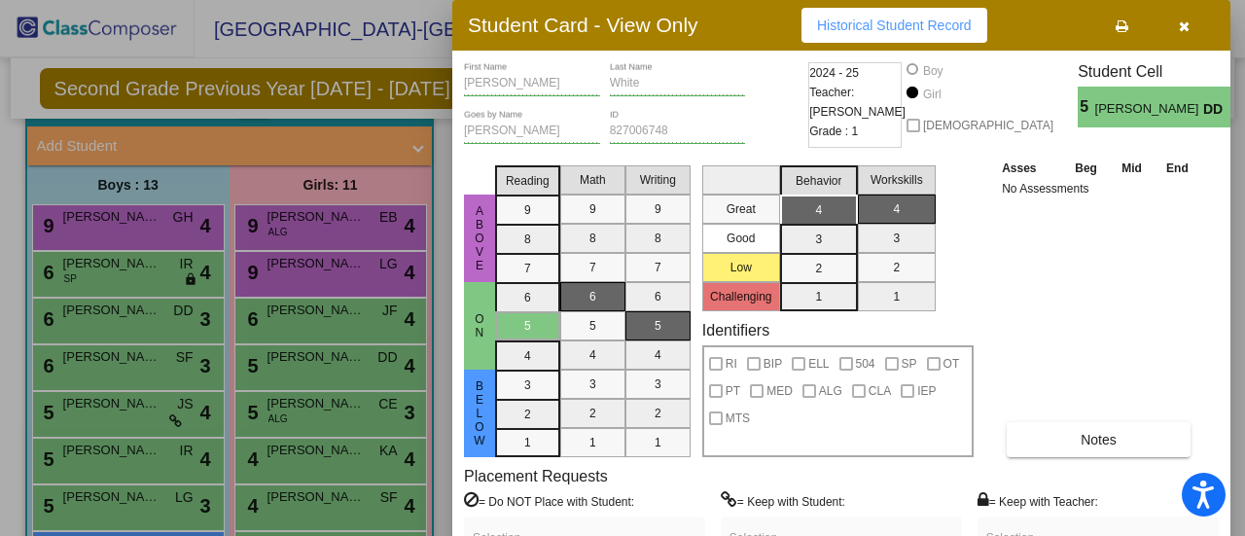
click at [359, 412] on div at bounding box center [622, 268] width 1245 height 536
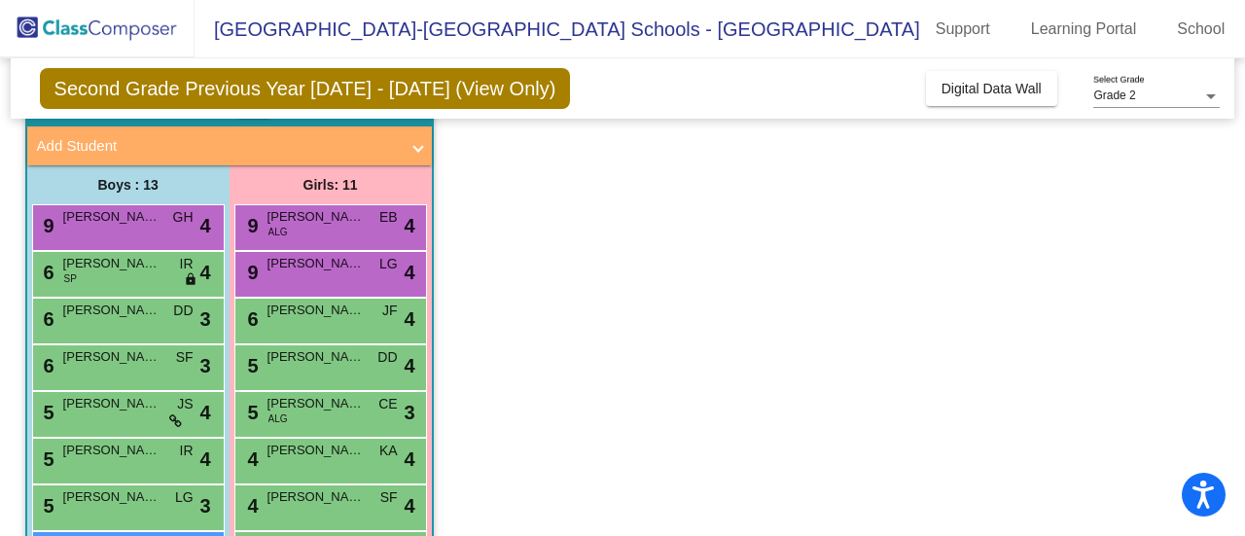
click at [359, 412] on div "5 [PERSON_NAME] ALG CE lock do_not_disturb_alt 3" at bounding box center [330, 412] width 186 height 40
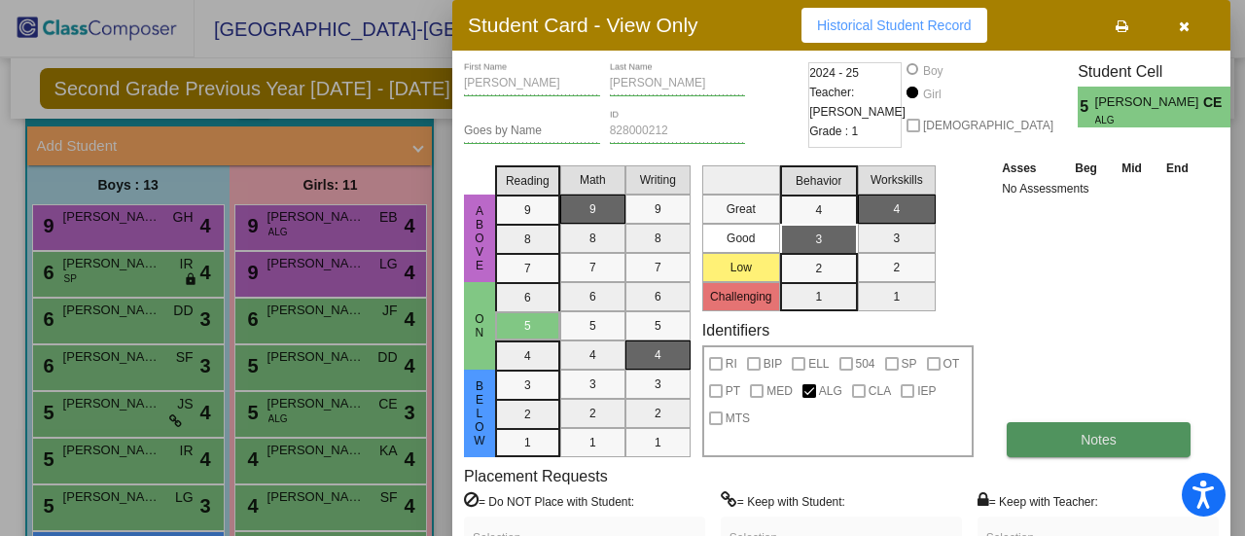
click at [1130, 439] on button "Notes" at bounding box center [1098, 439] width 184 height 35
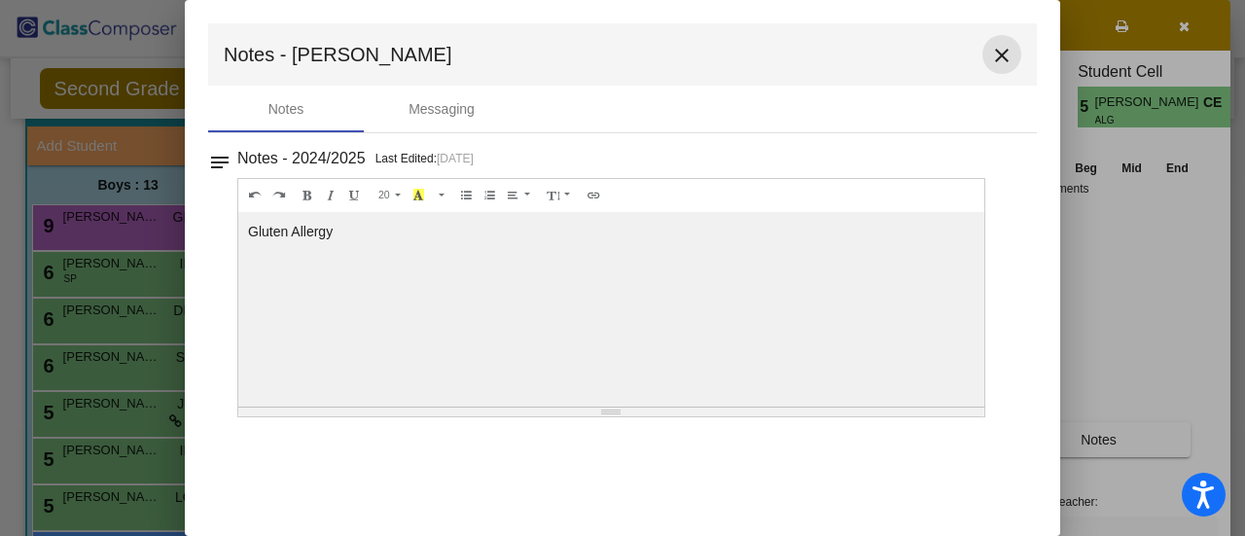
click at [1004, 58] on mat-icon "close" at bounding box center [1001, 55] width 23 height 23
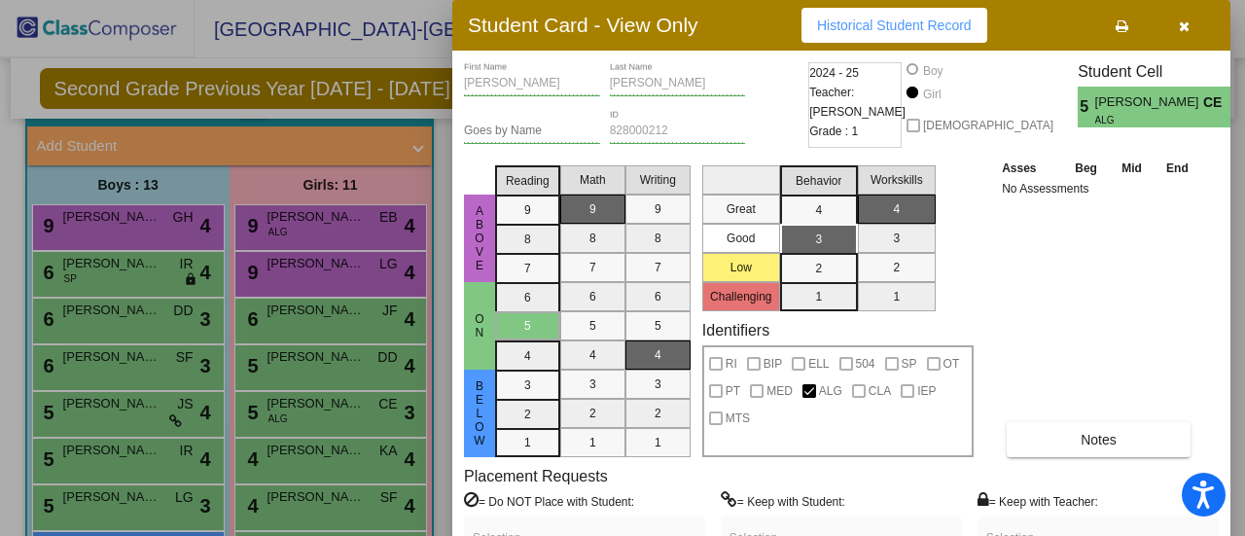
click at [380, 306] on div at bounding box center [622, 268] width 1245 height 536
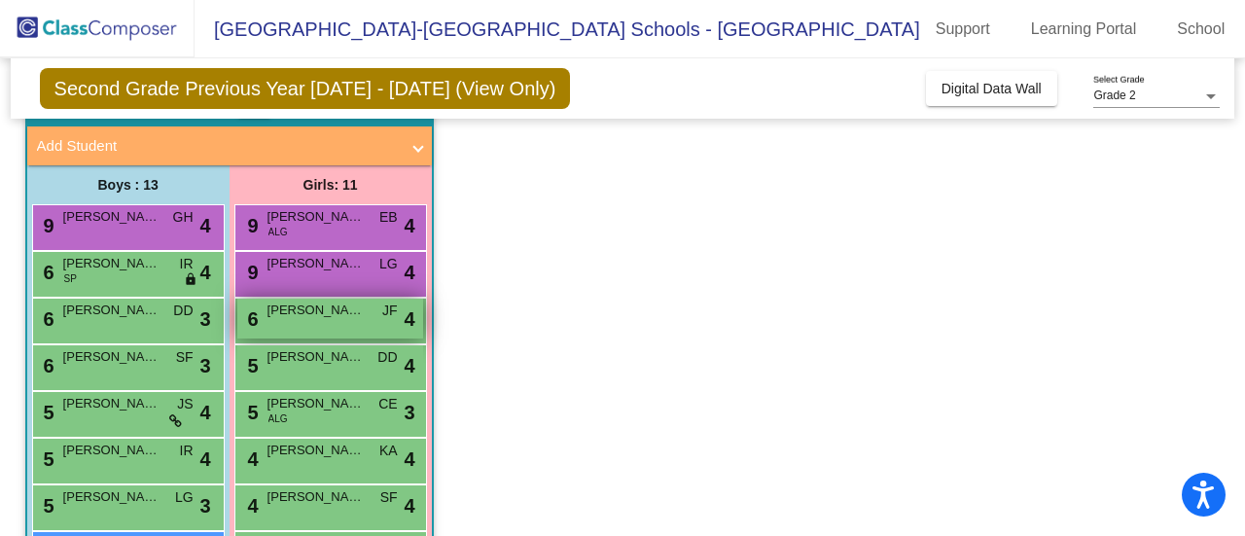
scroll to position [278, 0]
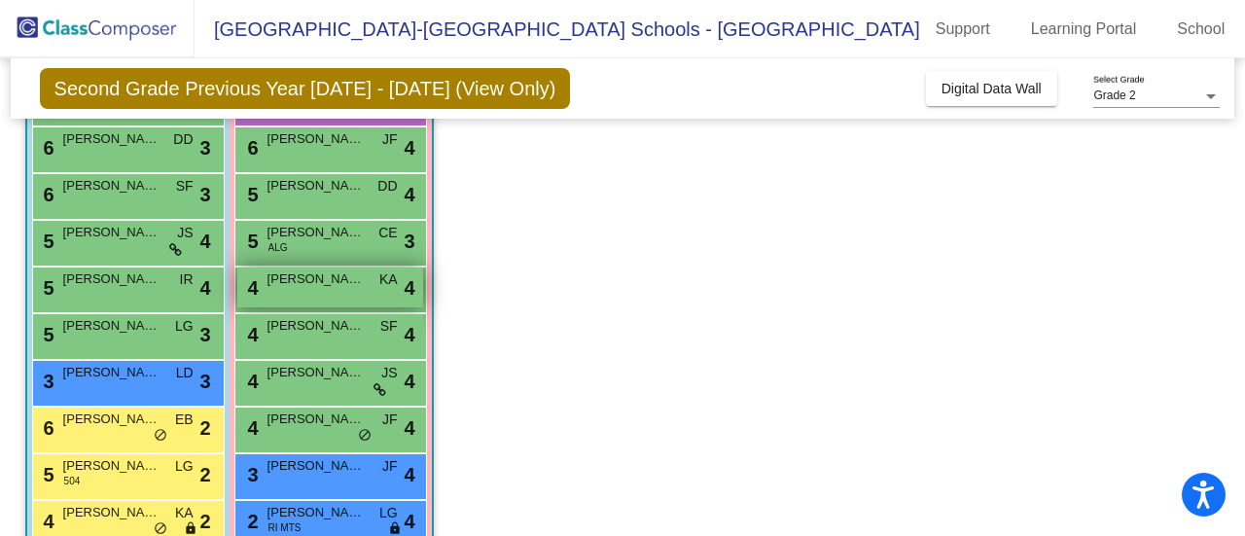
click at [345, 284] on span "[PERSON_NAME]" at bounding box center [315, 278] width 97 height 19
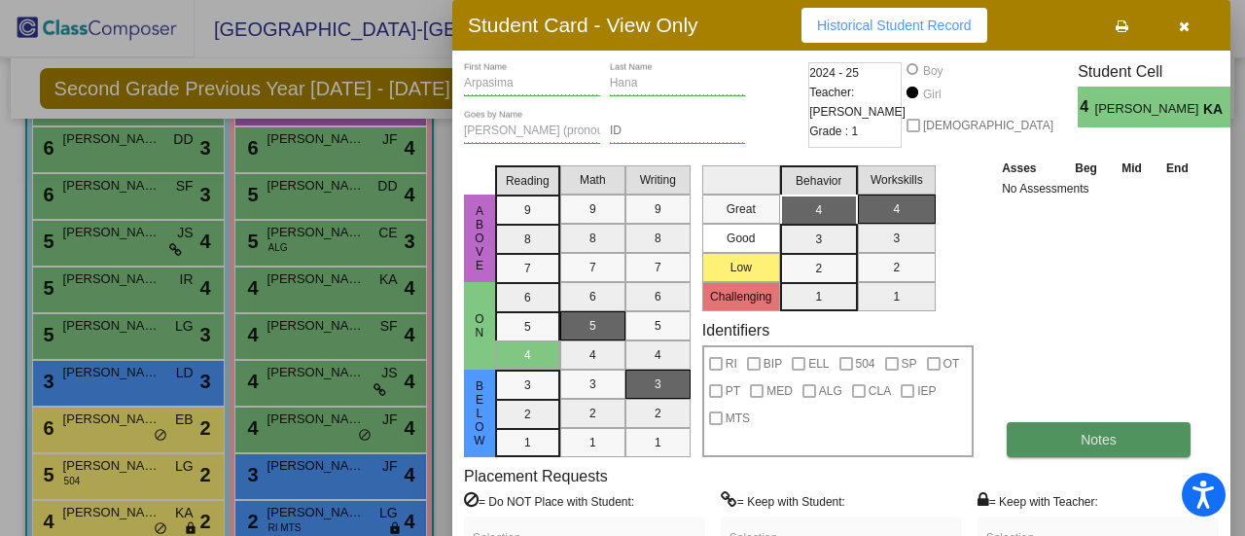
click at [1110, 424] on button "Notes" at bounding box center [1098, 439] width 184 height 35
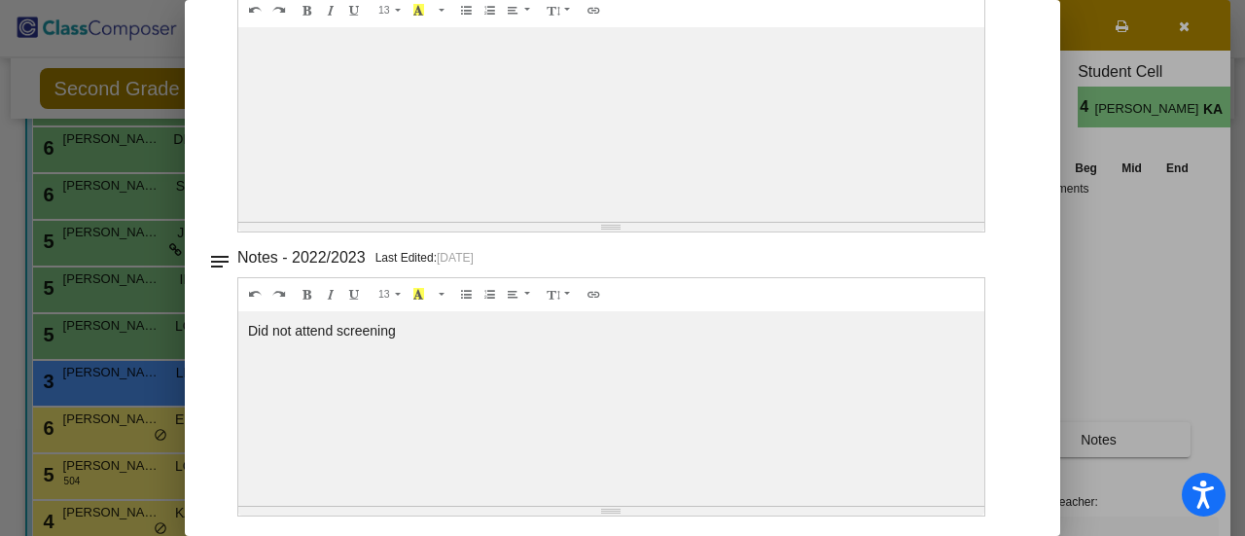
scroll to position [0, 0]
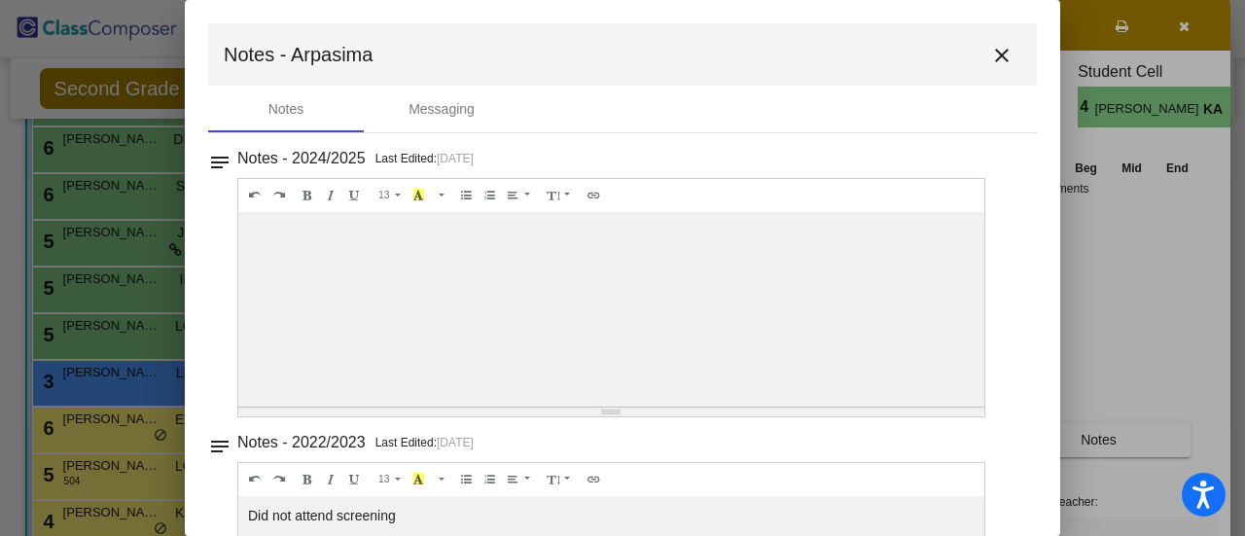
click at [990, 54] on mat-icon "close" at bounding box center [1001, 55] width 23 height 23
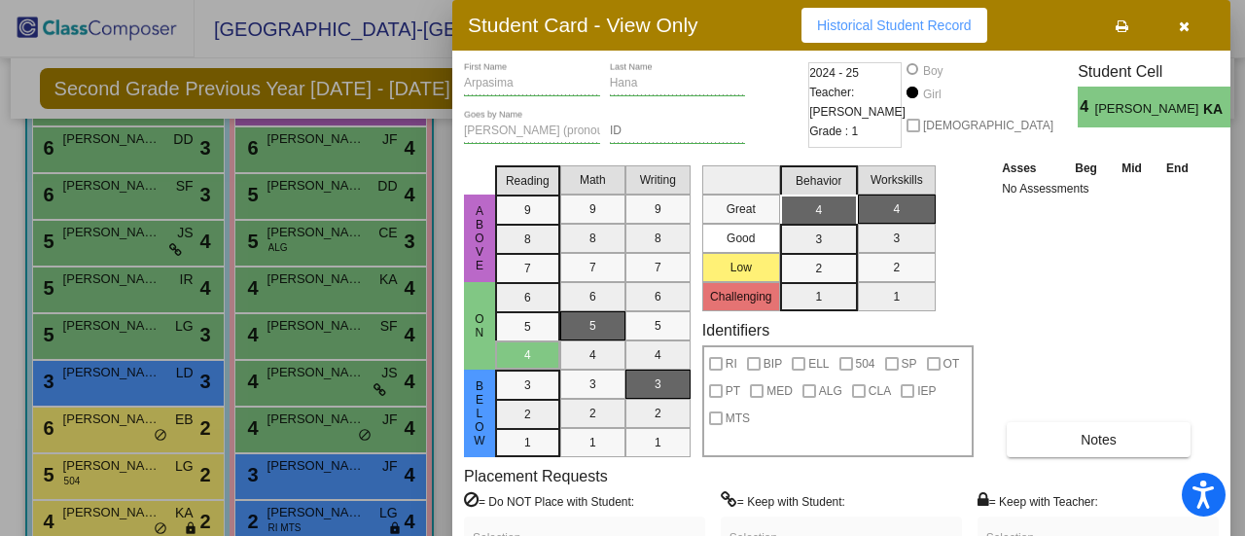
click at [311, 428] on div at bounding box center [622, 268] width 1245 height 536
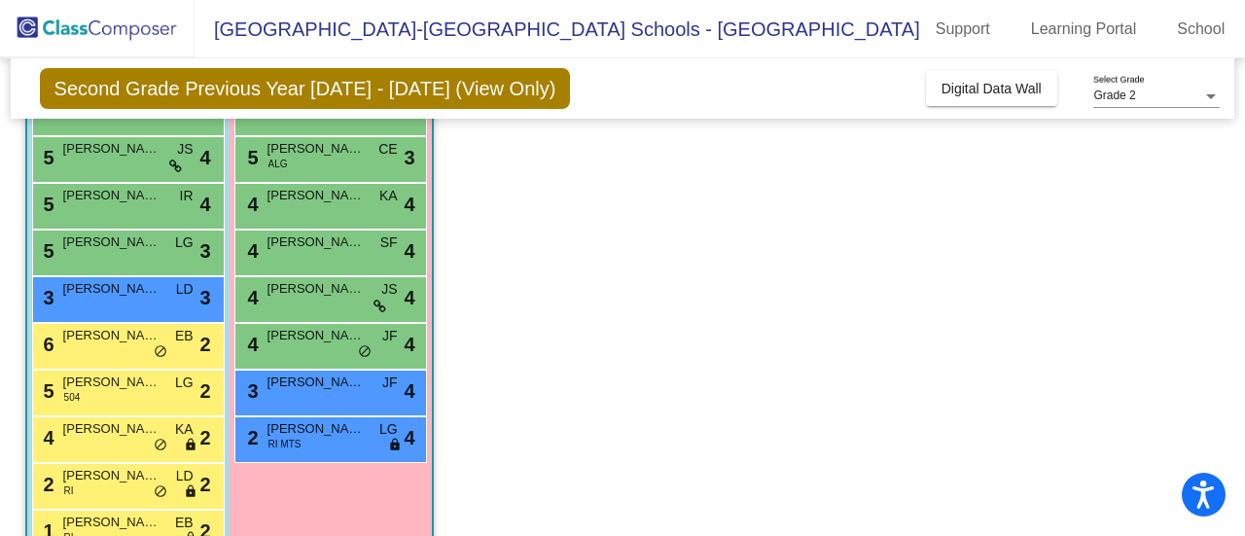
scroll to position [360, 0]
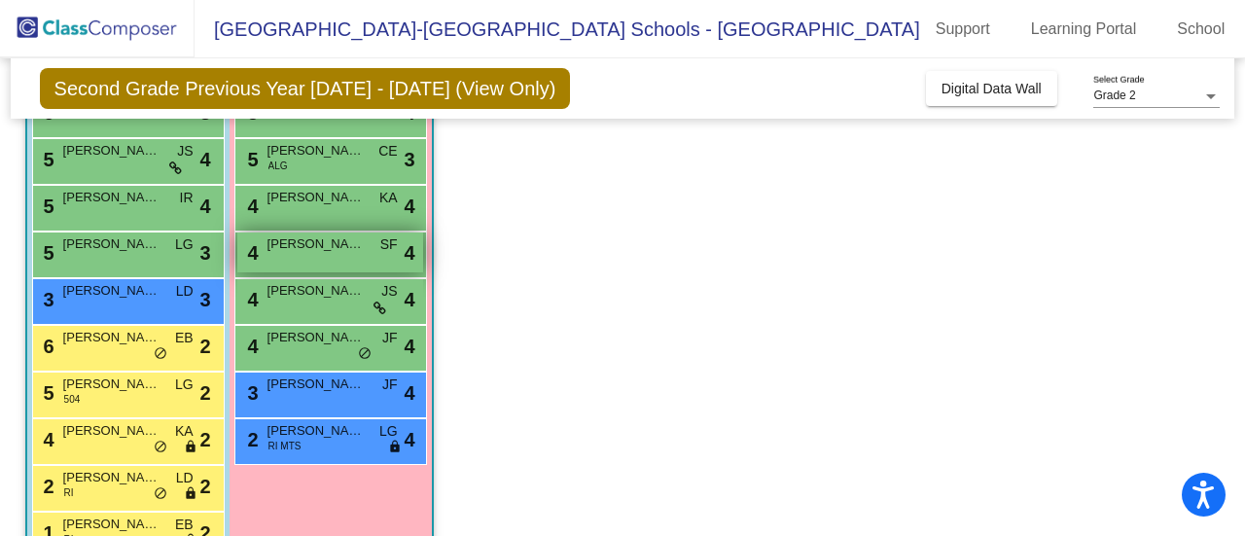
click at [338, 246] on span "[PERSON_NAME]" at bounding box center [315, 243] width 97 height 19
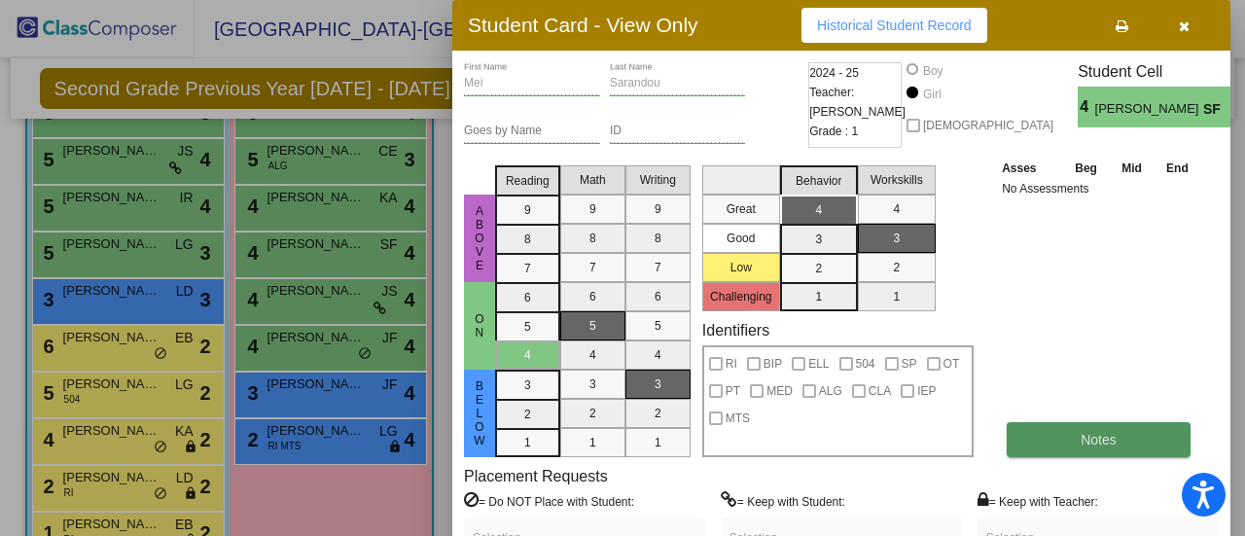
click at [1087, 444] on span "Notes" at bounding box center [1098, 440] width 36 height 16
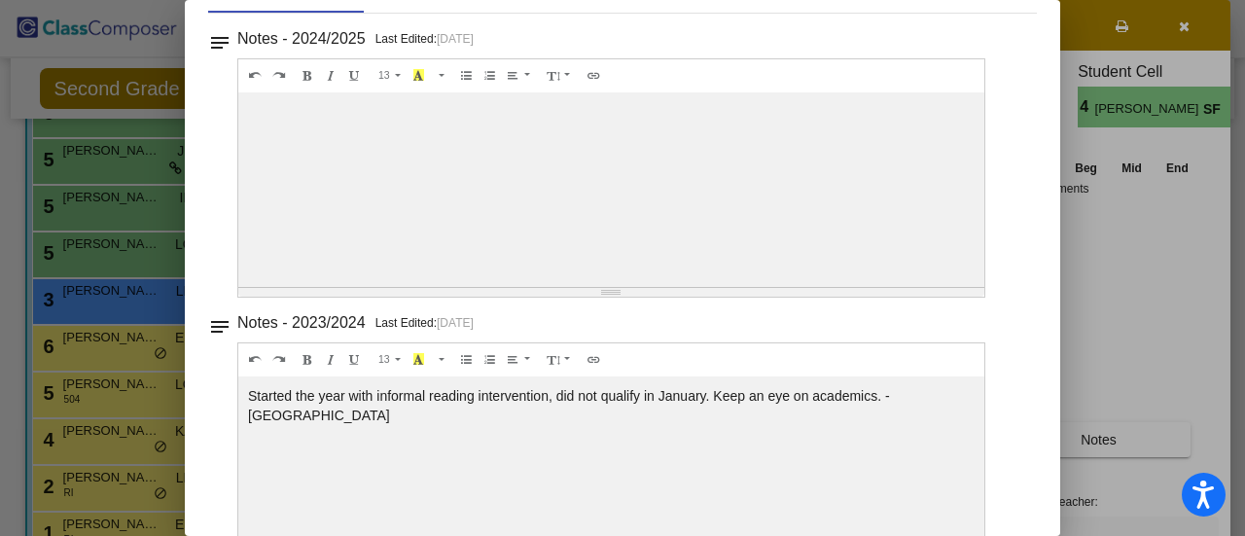
scroll to position [0, 0]
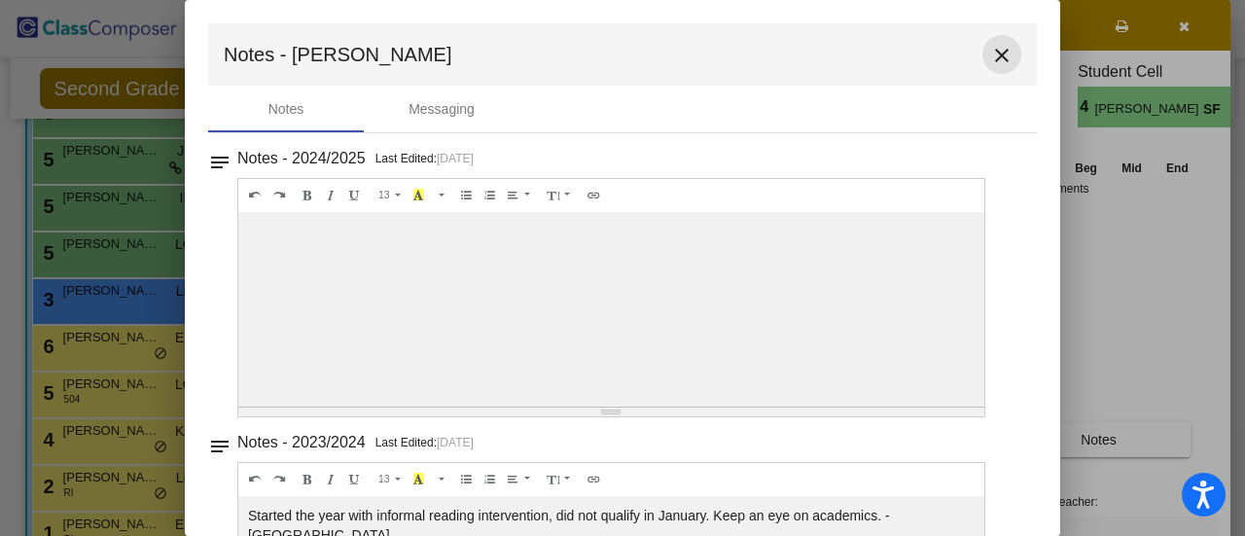
click at [990, 47] on mat-icon "close" at bounding box center [1001, 55] width 23 height 23
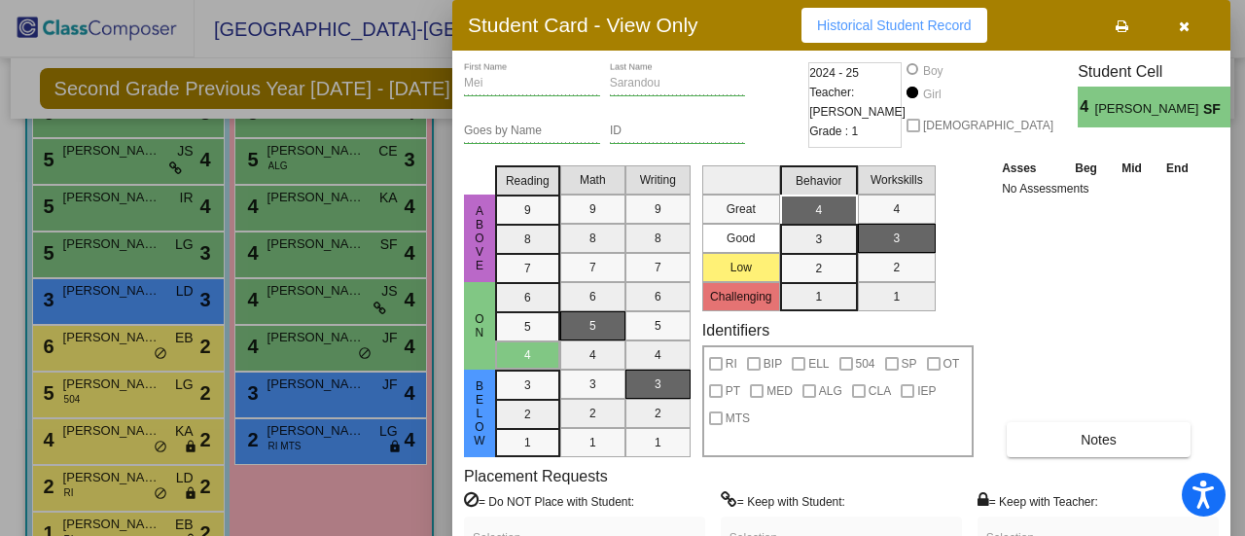
click at [346, 482] on div at bounding box center [622, 268] width 1245 height 536
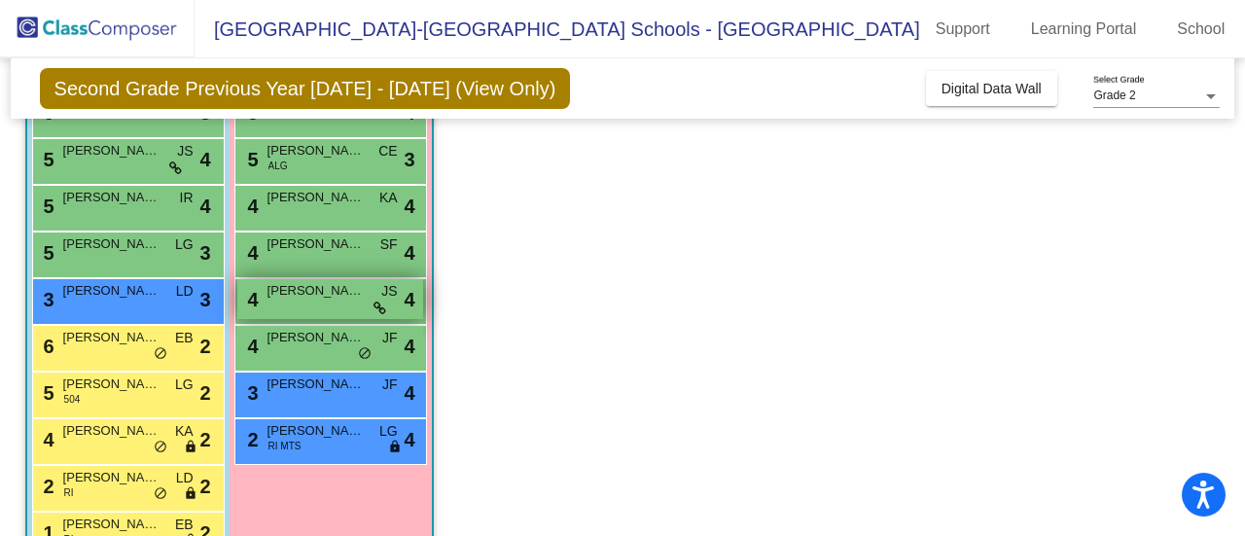
click at [327, 308] on div "4 [PERSON_NAME] JS lock do_not_disturb_alt 4" at bounding box center [330, 299] width 186 height 40
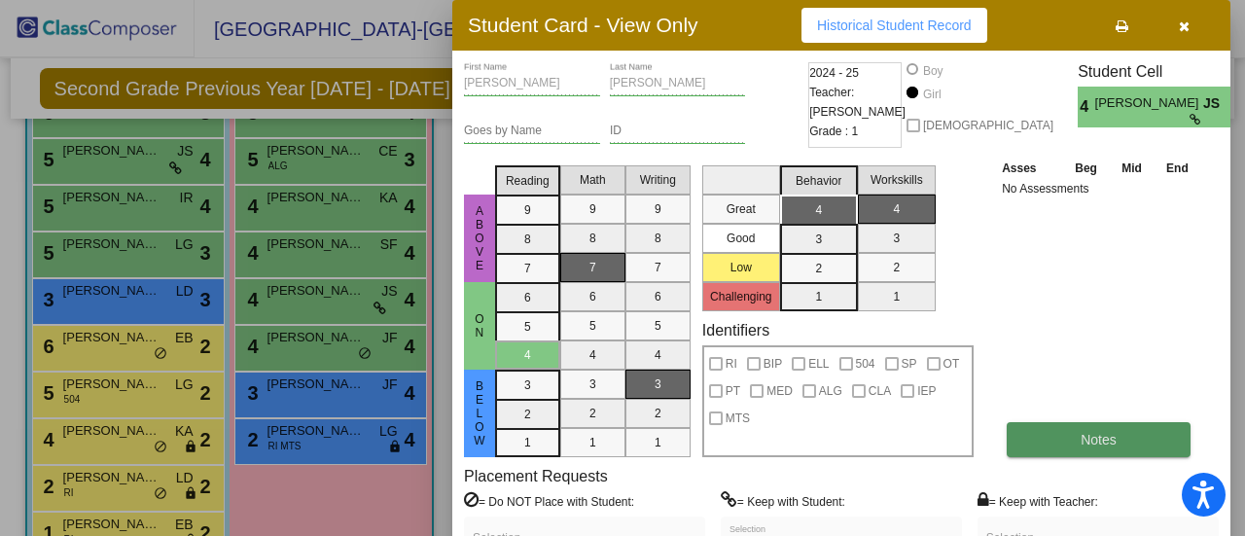
click at [1083, 446] on button "Notes" at bounding box center [1098, 439] width 184 height 35
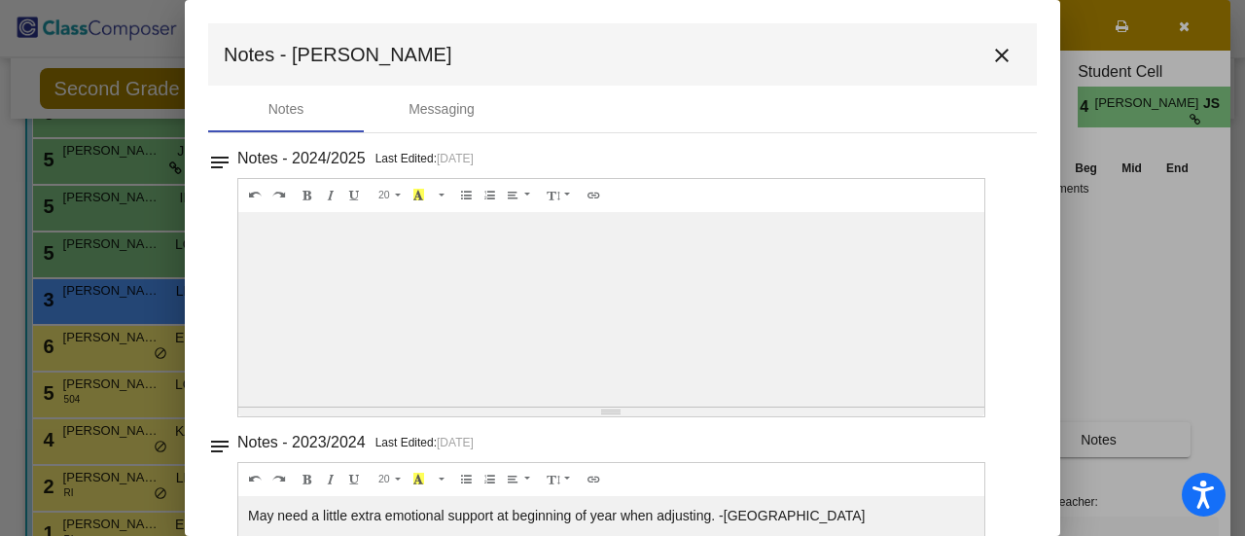
click at [991, 56] on mat-icon "close" at bounding box center [1001, 55] width 23 height 23
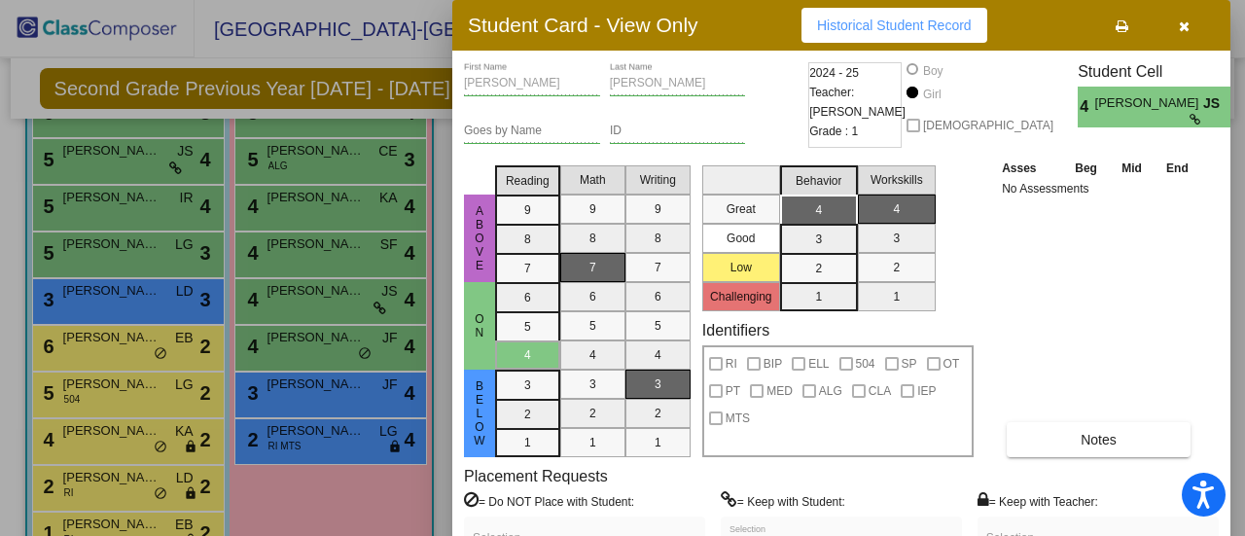
click at [306, 509] on div at bounding box center [622, 268] width 1245 height 536
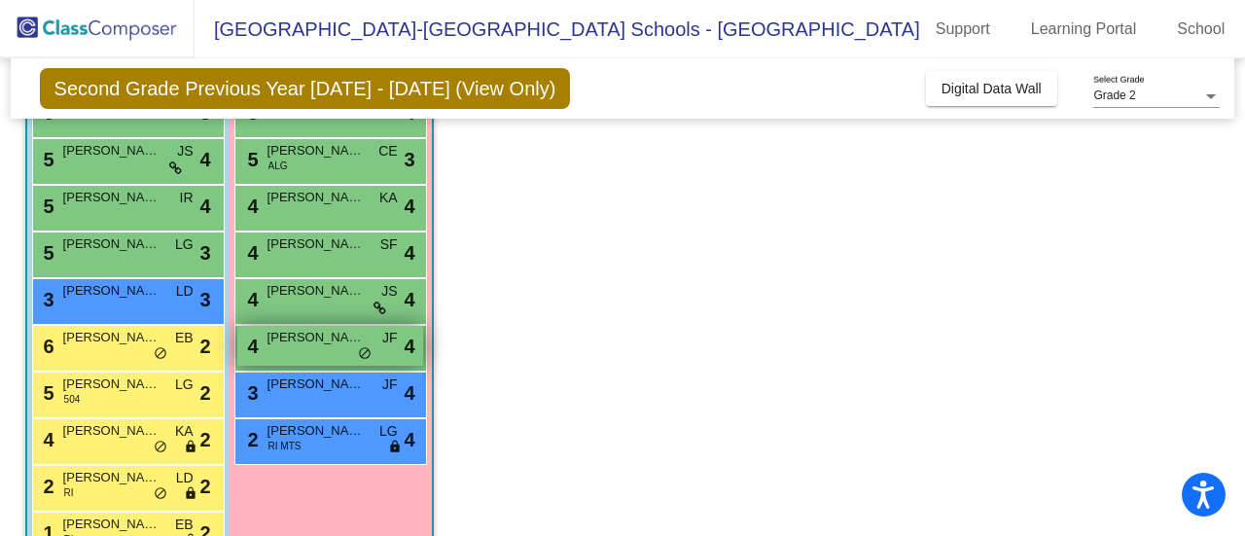
click at [358, 350] on span "do_not_disturb_alt" at bounding box center [365, 354] width 14 height 16
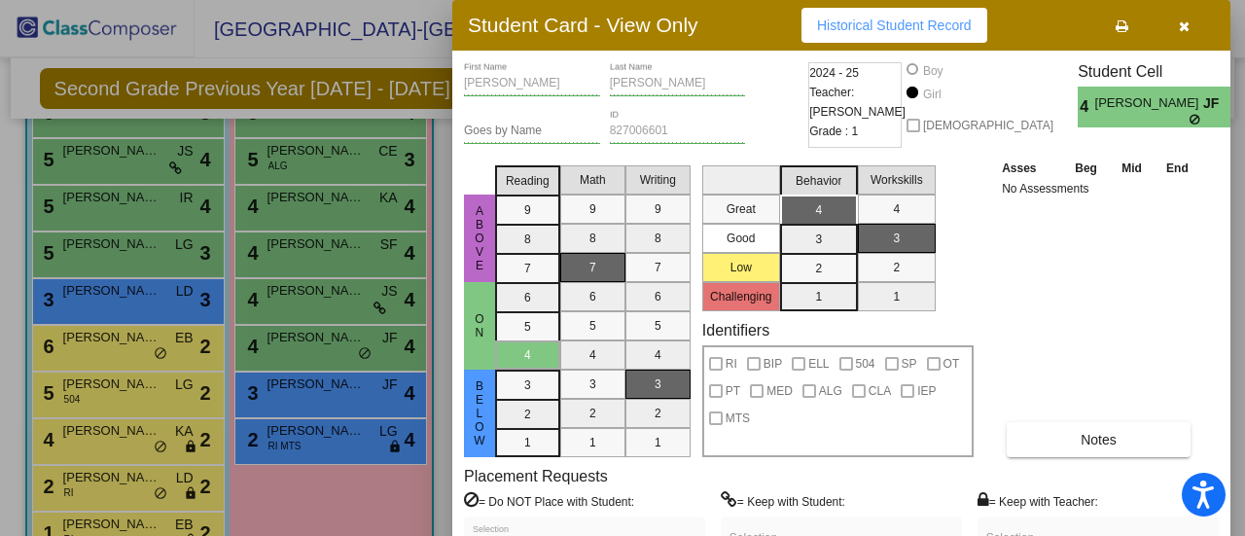
click at [1163, 262] on div "Asses Beg Mid End No Assessments Notes" at bounding box center [1099, 307] width 204 height 299
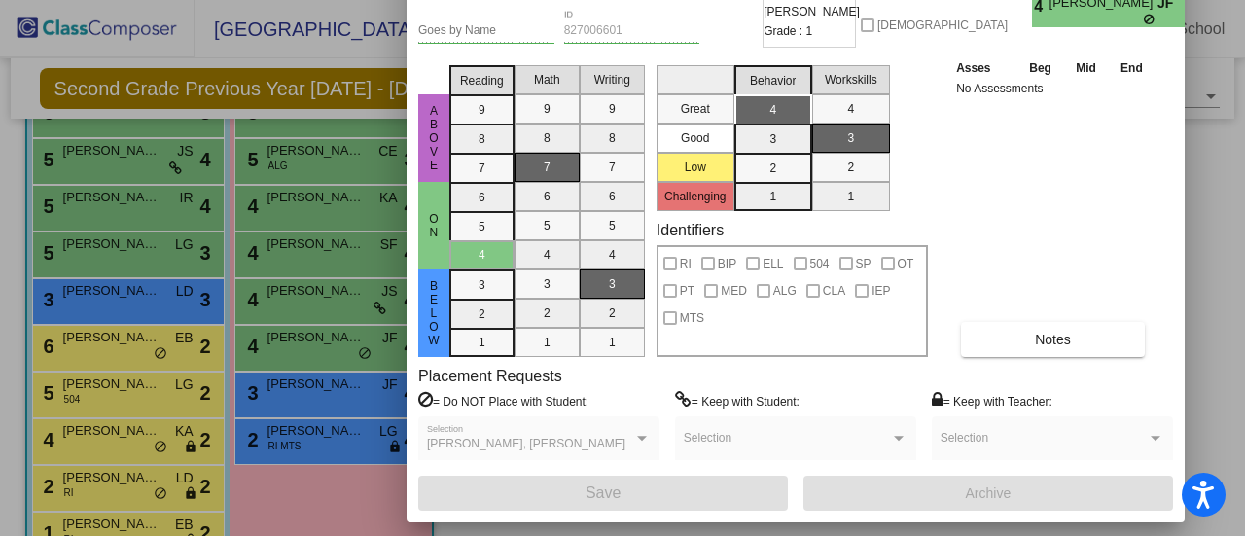
drag, startPoint x: 711, startPoint y: 27, endPoint x: 665, endPoint y: -76, distance: 112.7
click at [665, 0] on html "Accessibility Screen-Reader Guide, Feedback, and Issue Reporting | New window […" at bounding box center [622, 268] width 1245 height 536
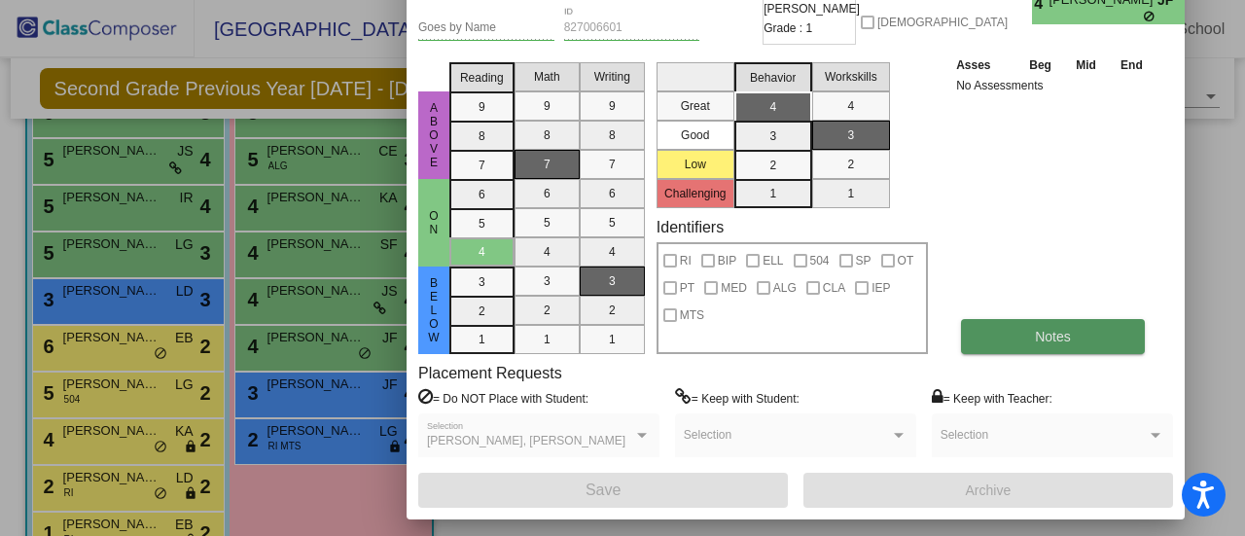
click at [1076, 334] on button "Notes" at bounding box center [1053, 336] width 184 height 35
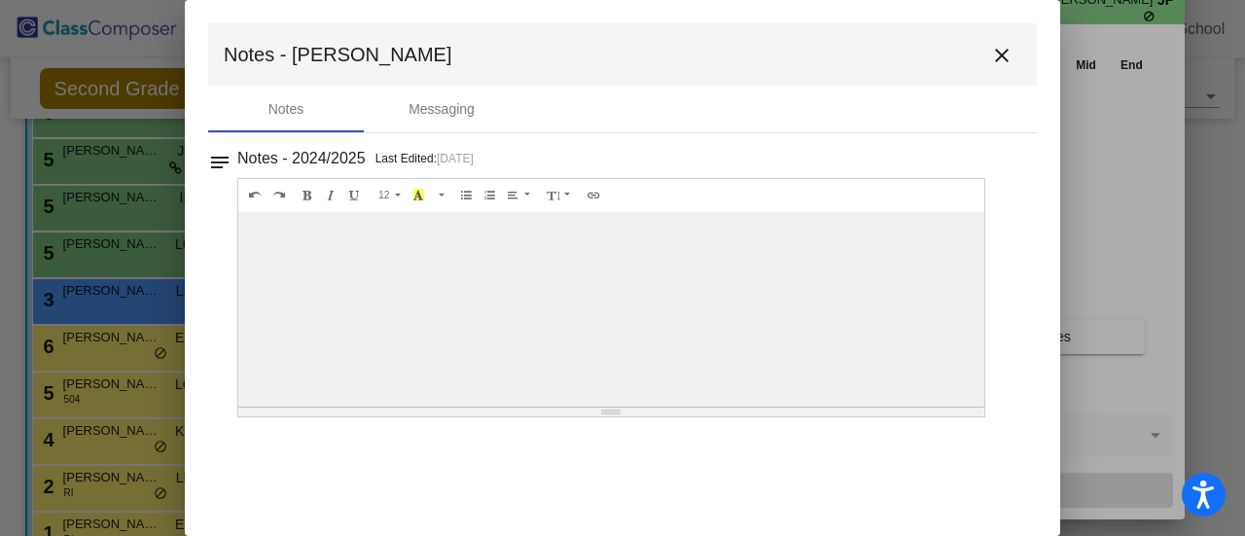
click at [1003, 57] on mat-icon "close" at bounding box center [1001, 55] width 23 height 23
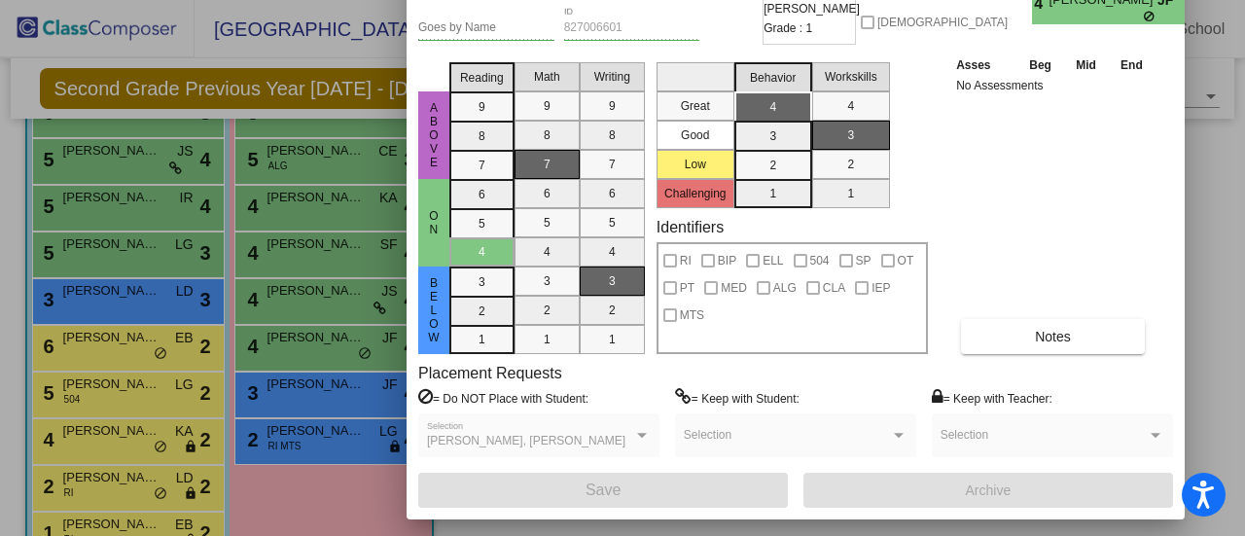
click at [1216, 181] on div at bounding box center [622, 268] width 1245 height 536
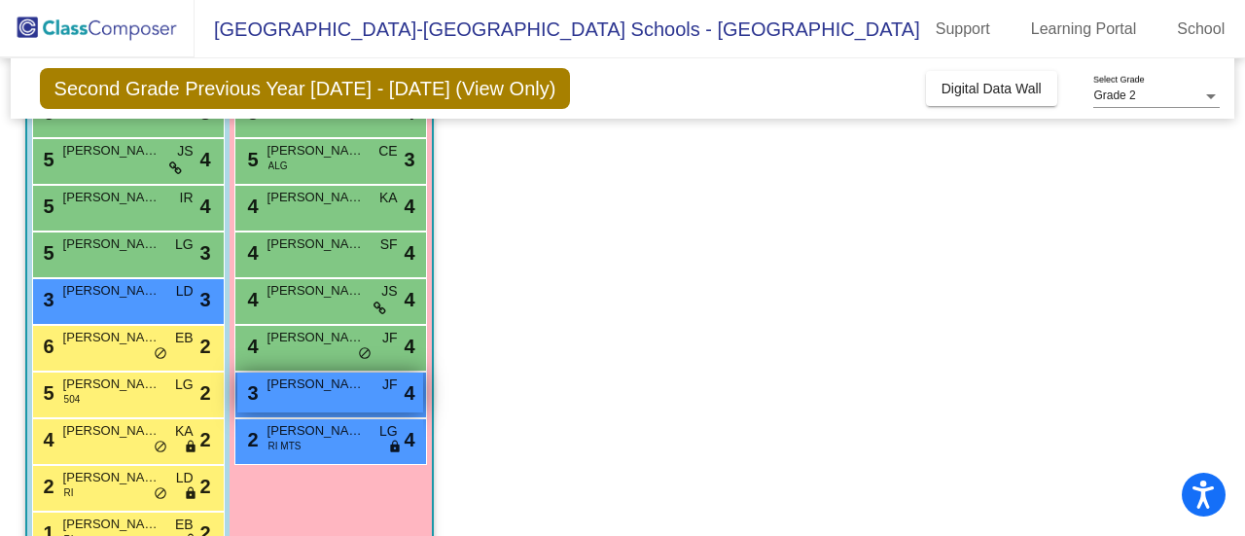
click at [342, 387] on span "[PERSON_NAME]" at bounding box center [315, 383] width 97 height 19
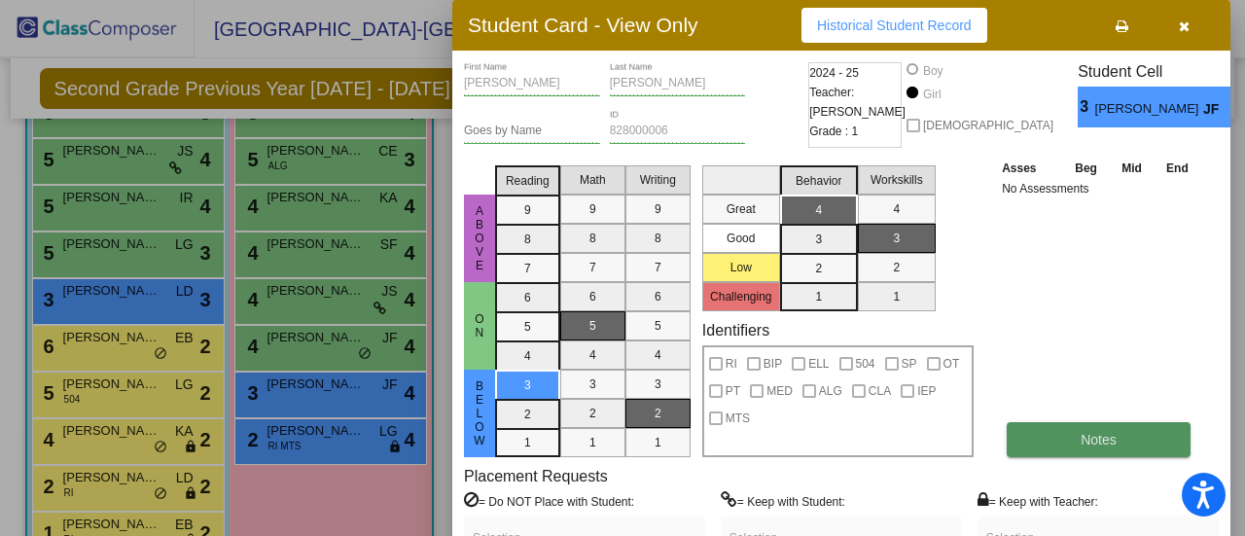
click at [1111, 440] on span "Notes" at bounding box center [1098, 440] width 36 height 16
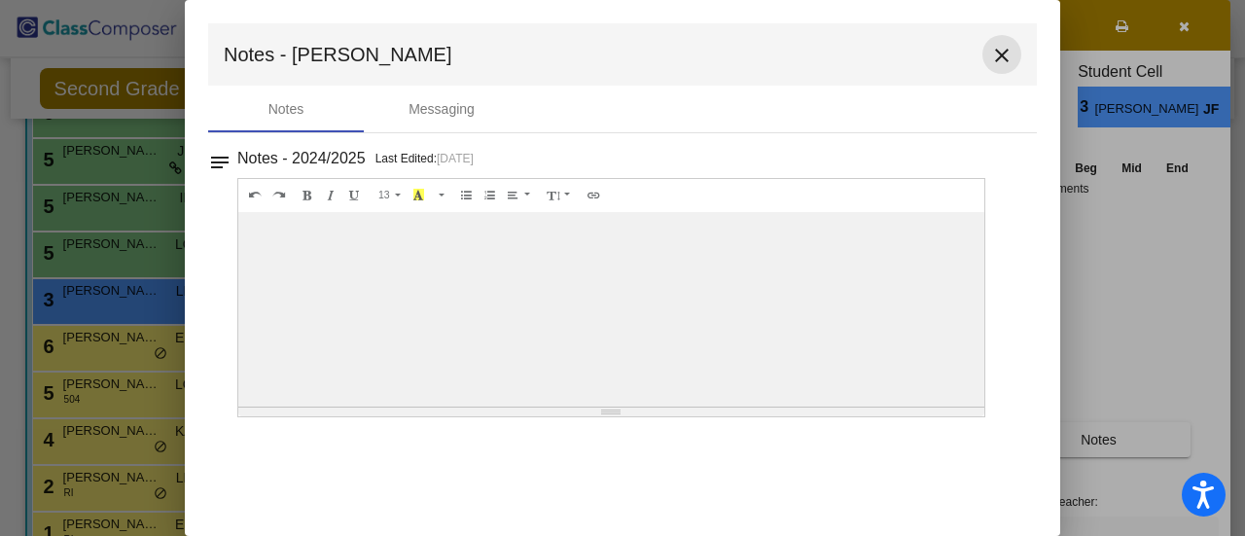
click at [996, 48] on mat-icon "close" at bounding box center [1001, 55] width 23 height 23
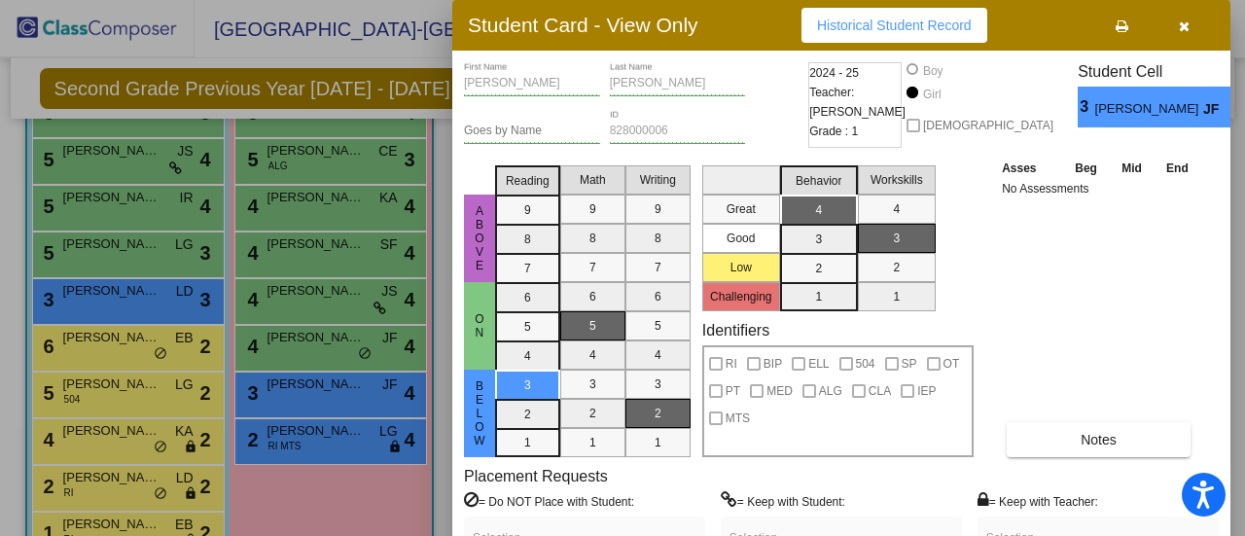
click at [1180, 24] on icon "button" at bounding box center [1183, 26] width 11 height 14
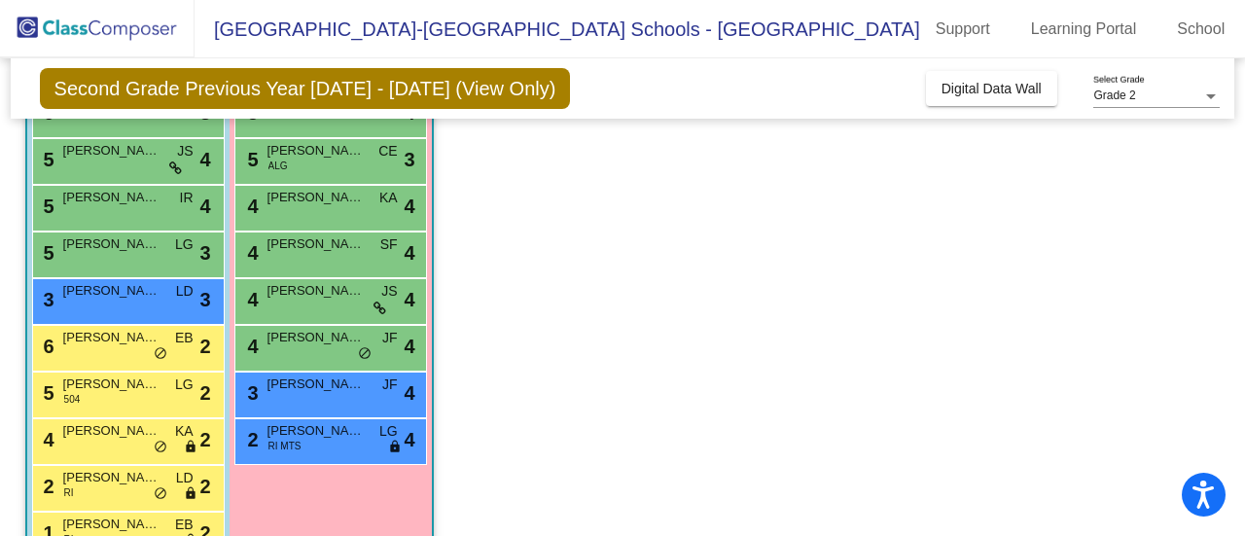
click at [388, 415] on div "3 [PERSON_NAME] JF lock do_not_disturb_alt 4" at bounding box center [330, 394] width 193 height 47
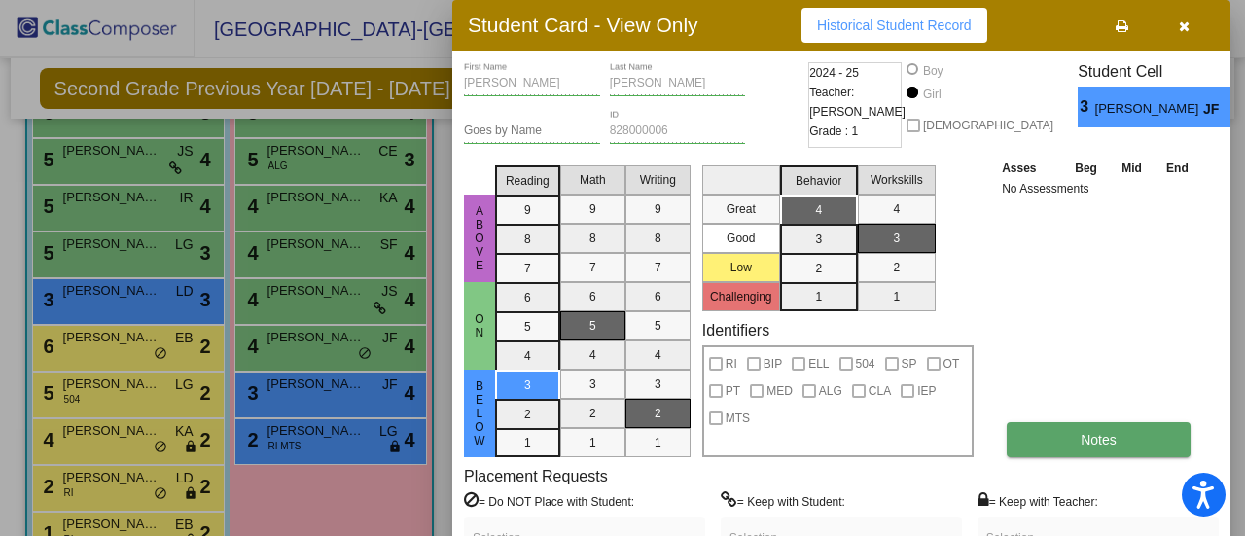
click at [1103, 438] on span "Notes" at bounding box center [1098, 440] width 36 height 16
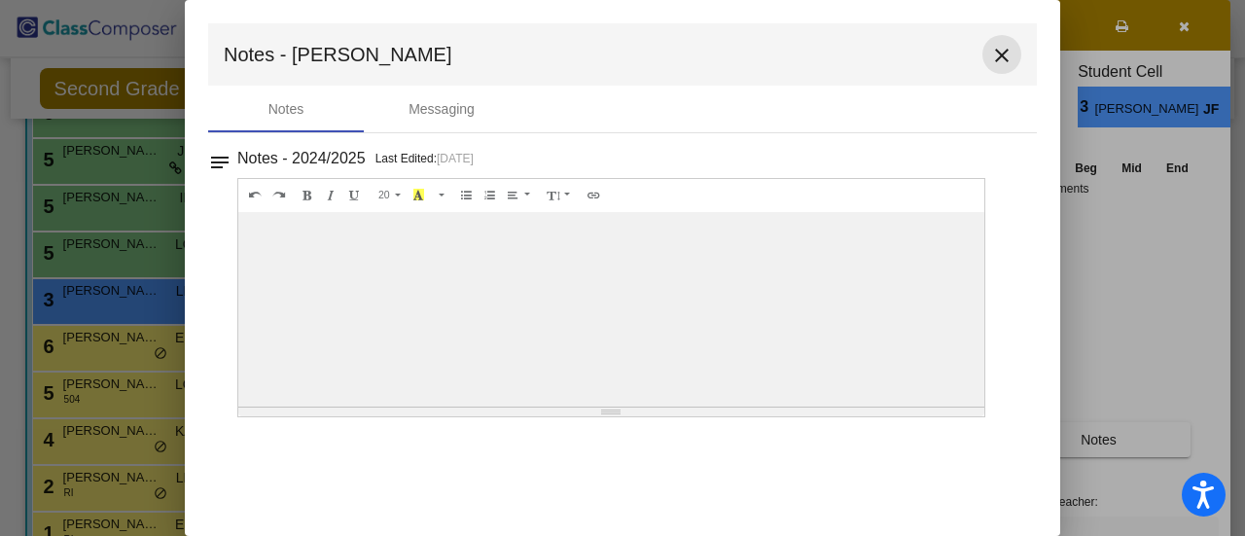
click at [1003, 53] on mat-icon "close" at bounding box center [1001, 55] width 23 height 23
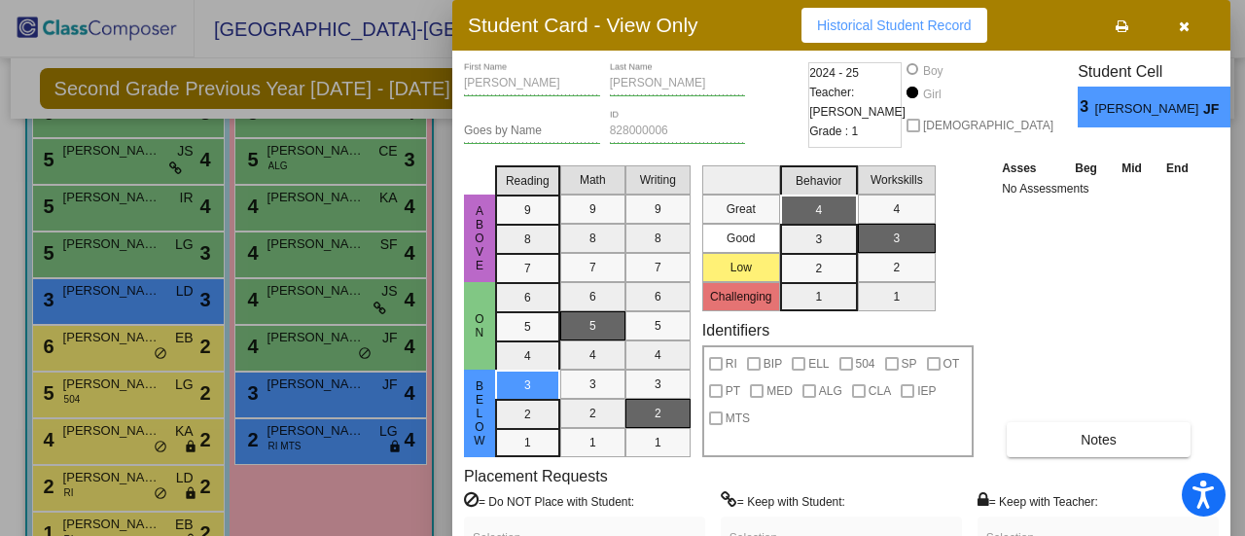
click at [1180, 20] on icon "button" at bounding box center [1183, 26] width 11 height 14
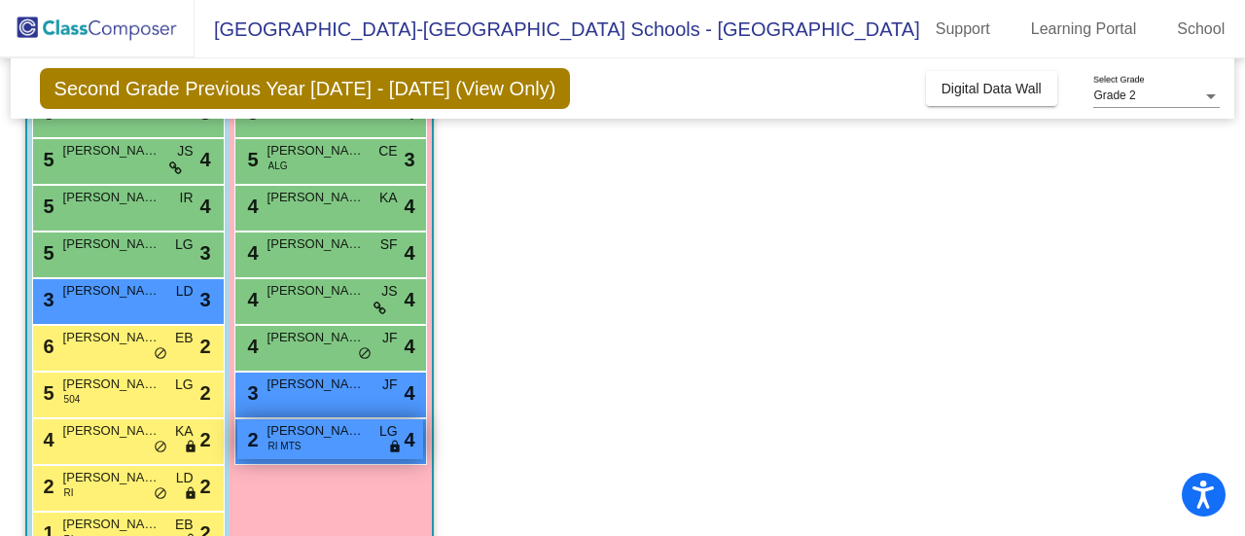
click at [321, 444] on div "2 [PERSON_NAME] RI MTS LG lock do_not_disturb_alt 4" at bounding box center [330, 439] width 186 height 40
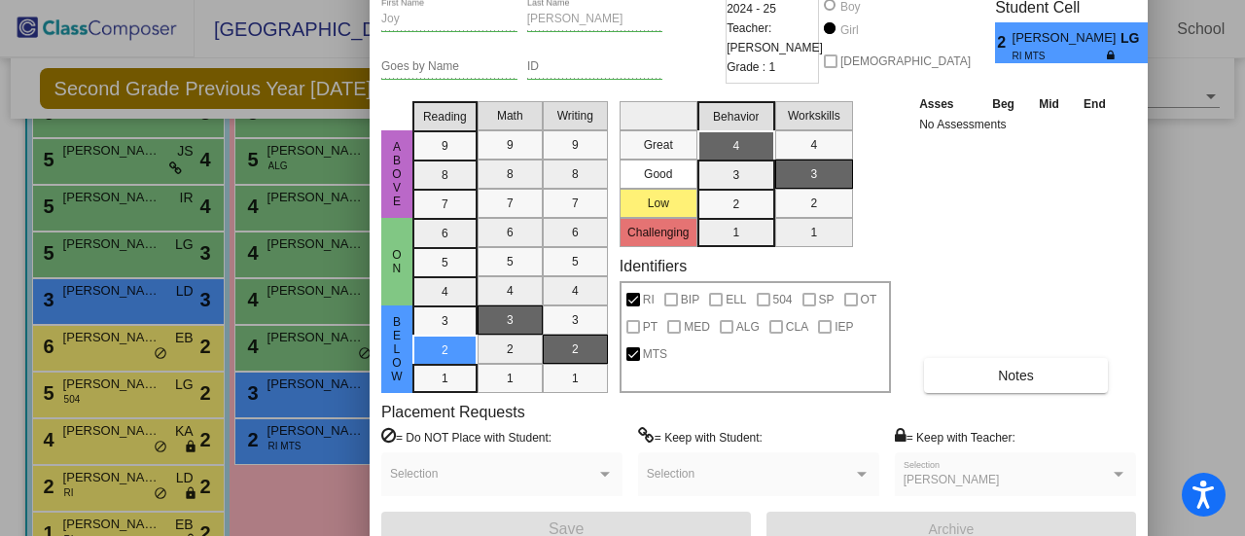
drag, startPoint x: 1036, startPoint y: 28, endPoint x: 953, endPoint y: -36, distance: 104.6
click at [953, 0] on html "Accessibility Screen-Reader Guide, Feedback, and Issue Reporting | New window […" at bounding box center [622, 268] width 1245 height 536
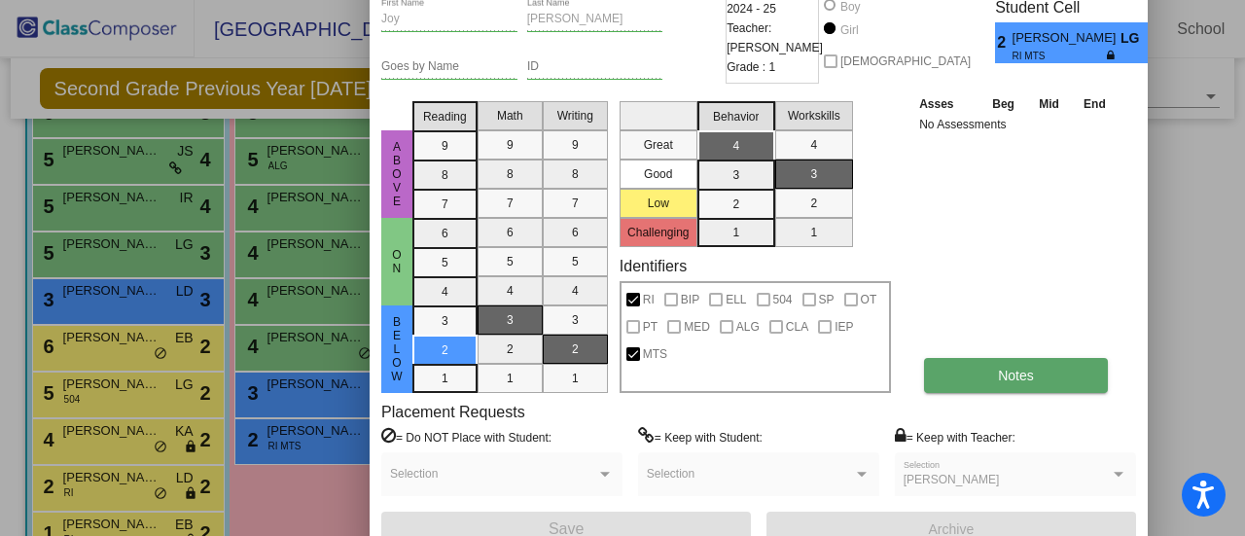
click at [1046, 370] on button "Notes" at bounding box center [1016, 375] width 184 height 35
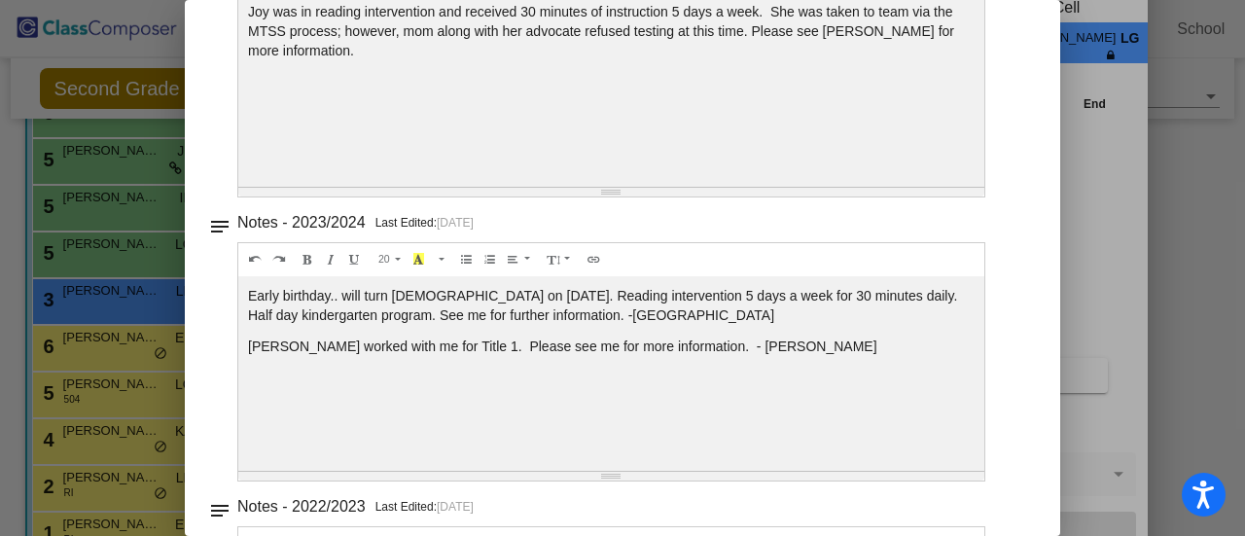
scroll to position [221, 0]
click at [658, 186] on div "Early birthday.. will turn [DEMOGRAPHIC_DATA] on [DATE]. Reading intervention 5…" at bounding box center [611, 88] width 746 height 194
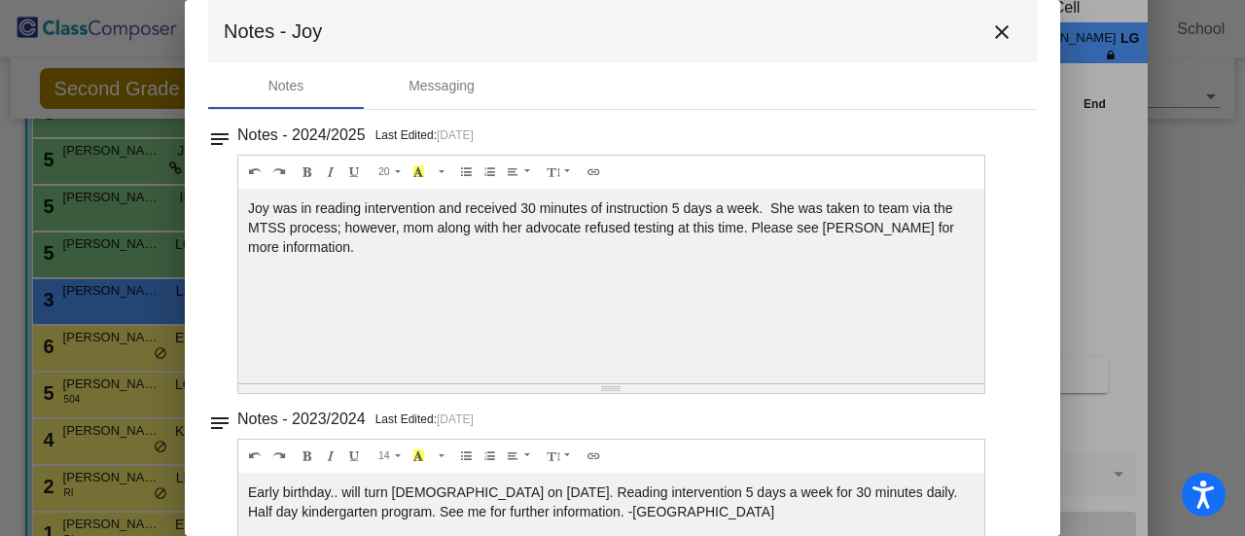
scroll to position [0, 0]
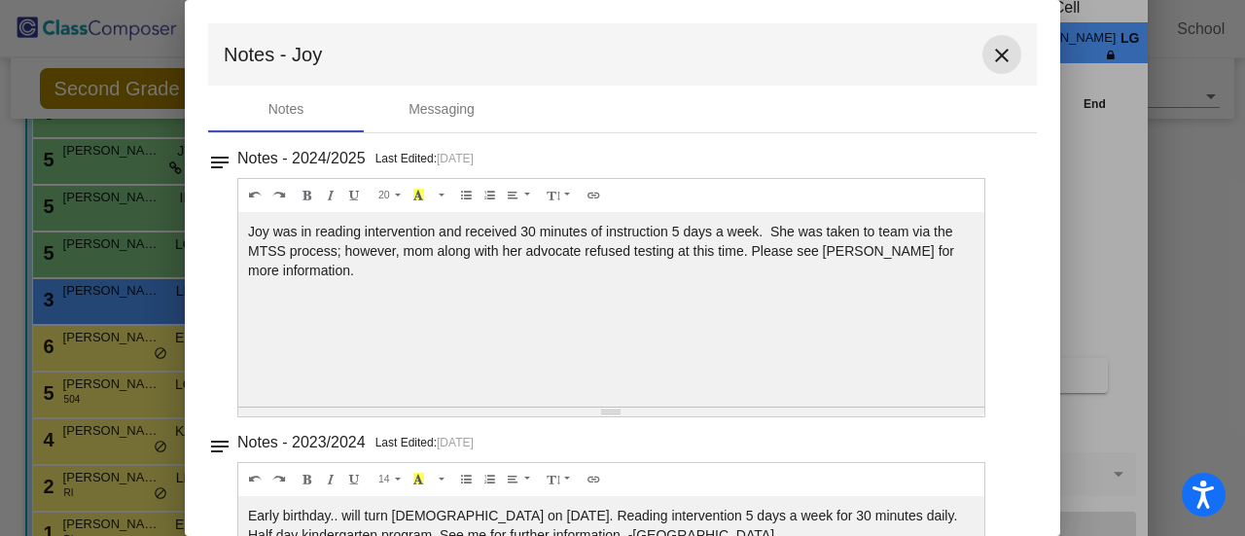
click at [993, 54] on mat-icon "close" at bounding box center [1001, 55] width 23 height 23
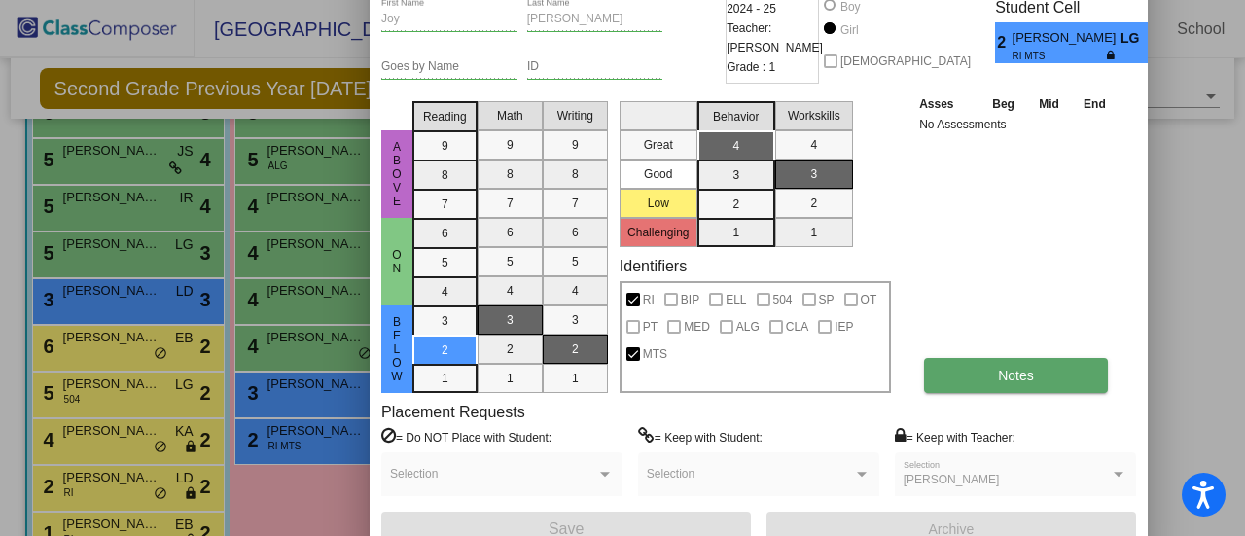
click at [990, 367] on button "Notes" at bounding box center [1016, 375] width 184 height 35
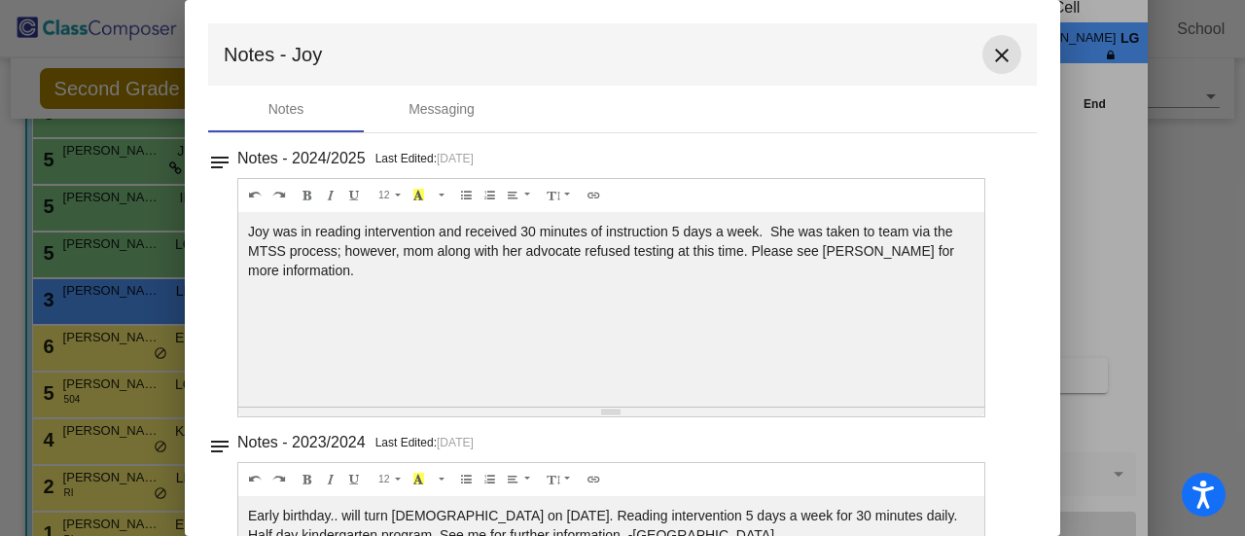
click at [998, 52] on mat-icon "close" at bounding box center [1001, 55] width 23 height 23
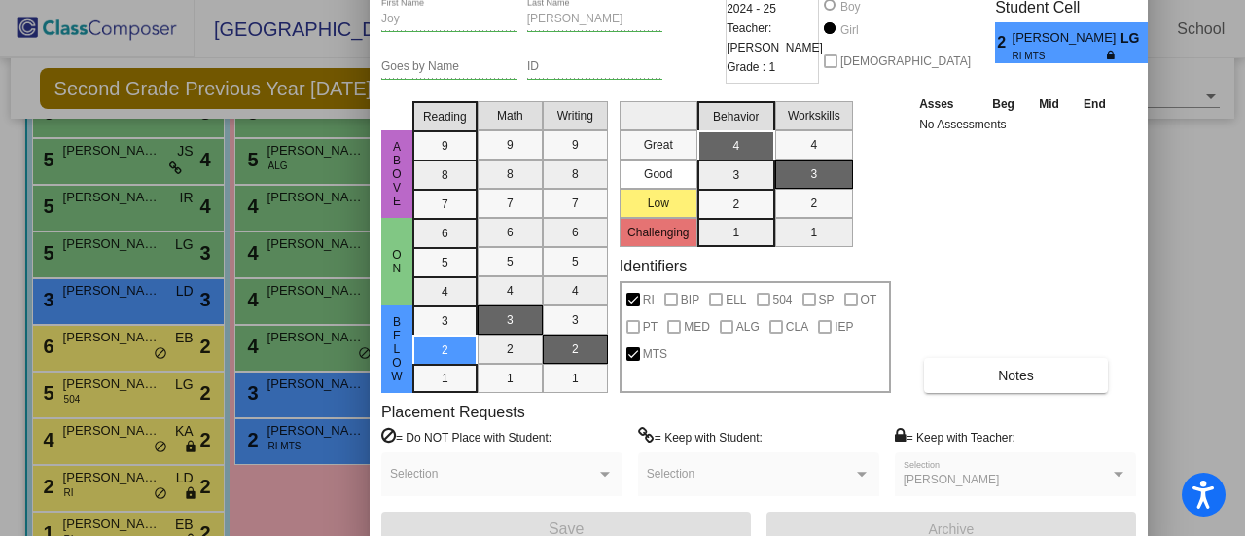
click at [1188, 149] on div at bounding box center [622, 268] width 1245 height 536
